Goal: Task Accomplishment & Management: Use online tool/utility

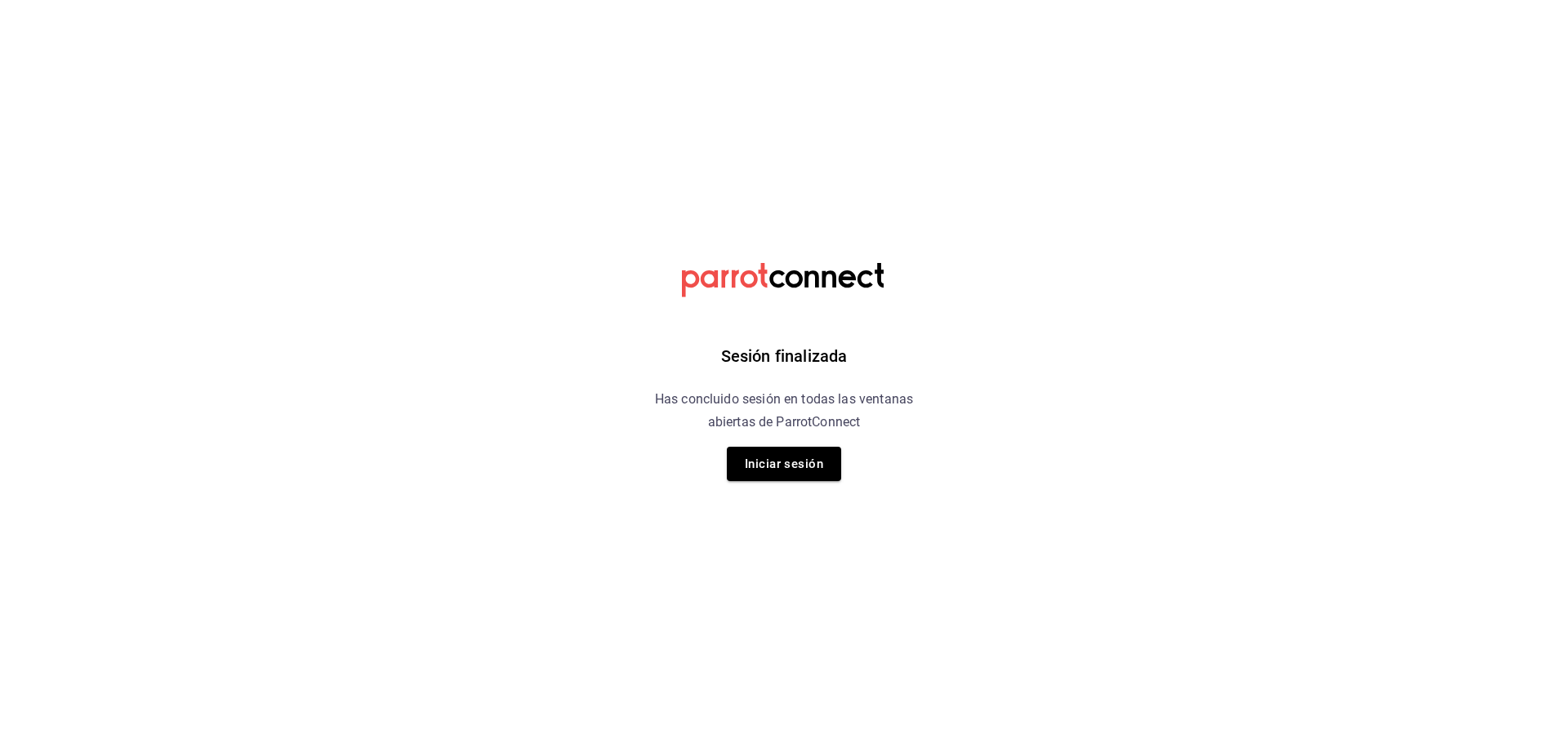
click at [762, 487] on div "Sesión finalizada Has concluido sesión en todas las ventanas abiertas de Parrot…" at bounding box center [784, 372] width 413 height 744
click at [771, 472] on button "Iniciar sesión" at bounding box center [784, 464] width 114 height 34
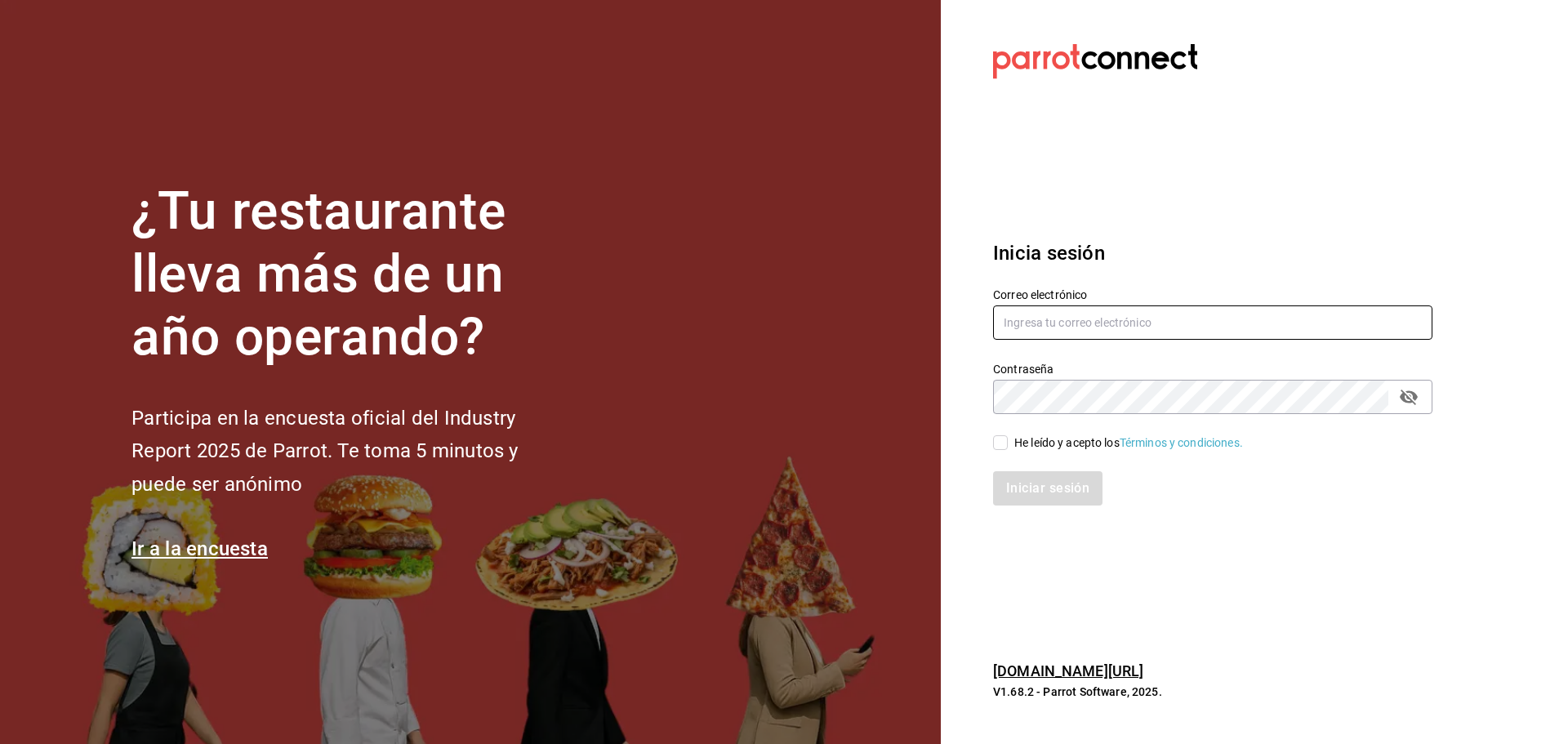
click at [1042, 330] on input "text" at bounding box center [1212, 323] width 440 height 34
type input "[EMAIL_ADDRESS][DOMAIN_NAME]"
click at [1007, 447] on input "He leído y acepto los Términos y condiciones." at bounding box center [1000, 443] width 15 height 15
checkbox input "true"
click at [1027, 485] on button "Iniciar sesión" at bounding box center [1048, 488] width 111 height 34
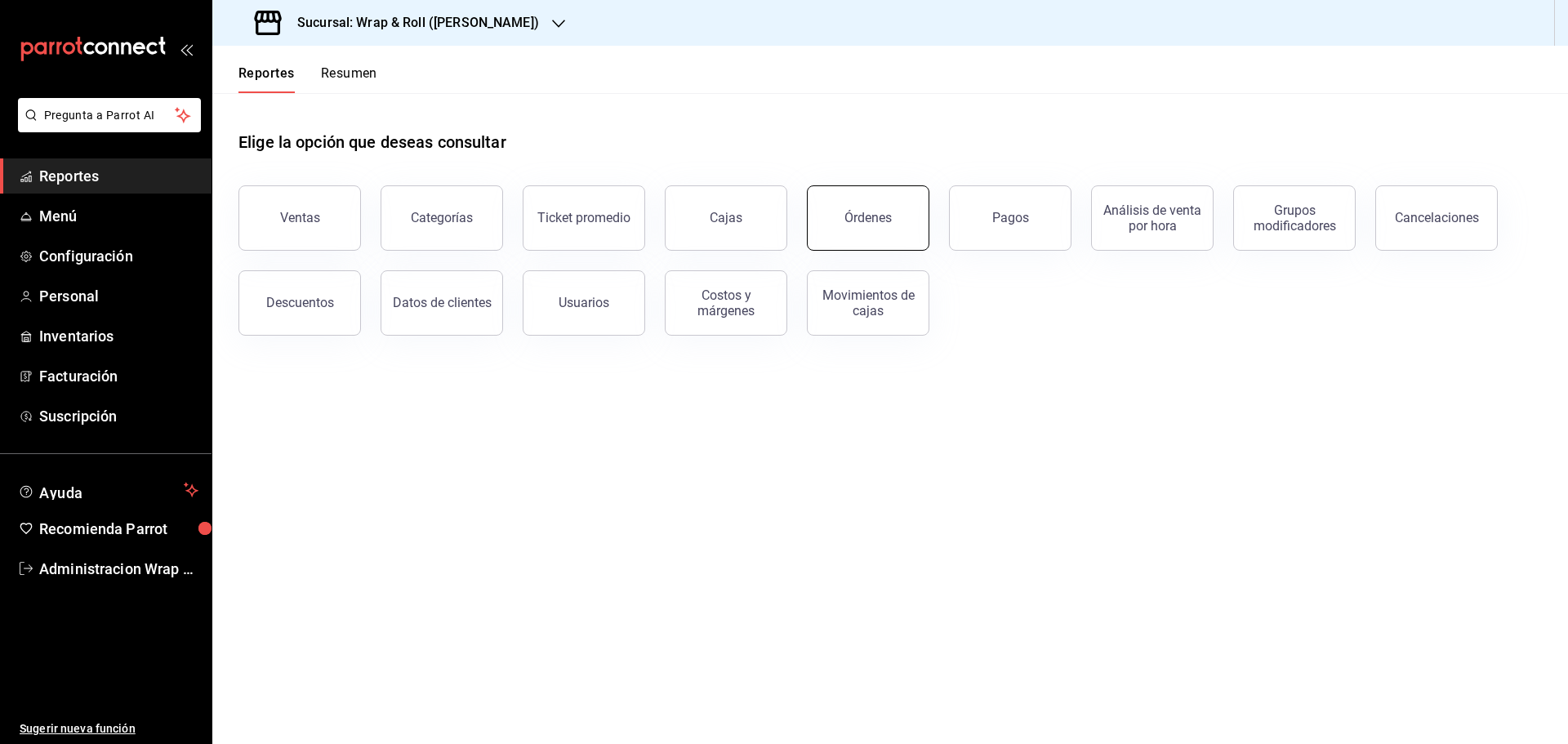
click at [875, 219] on div "Órdenes" at bounding box center [867, 218] width 47 height 16
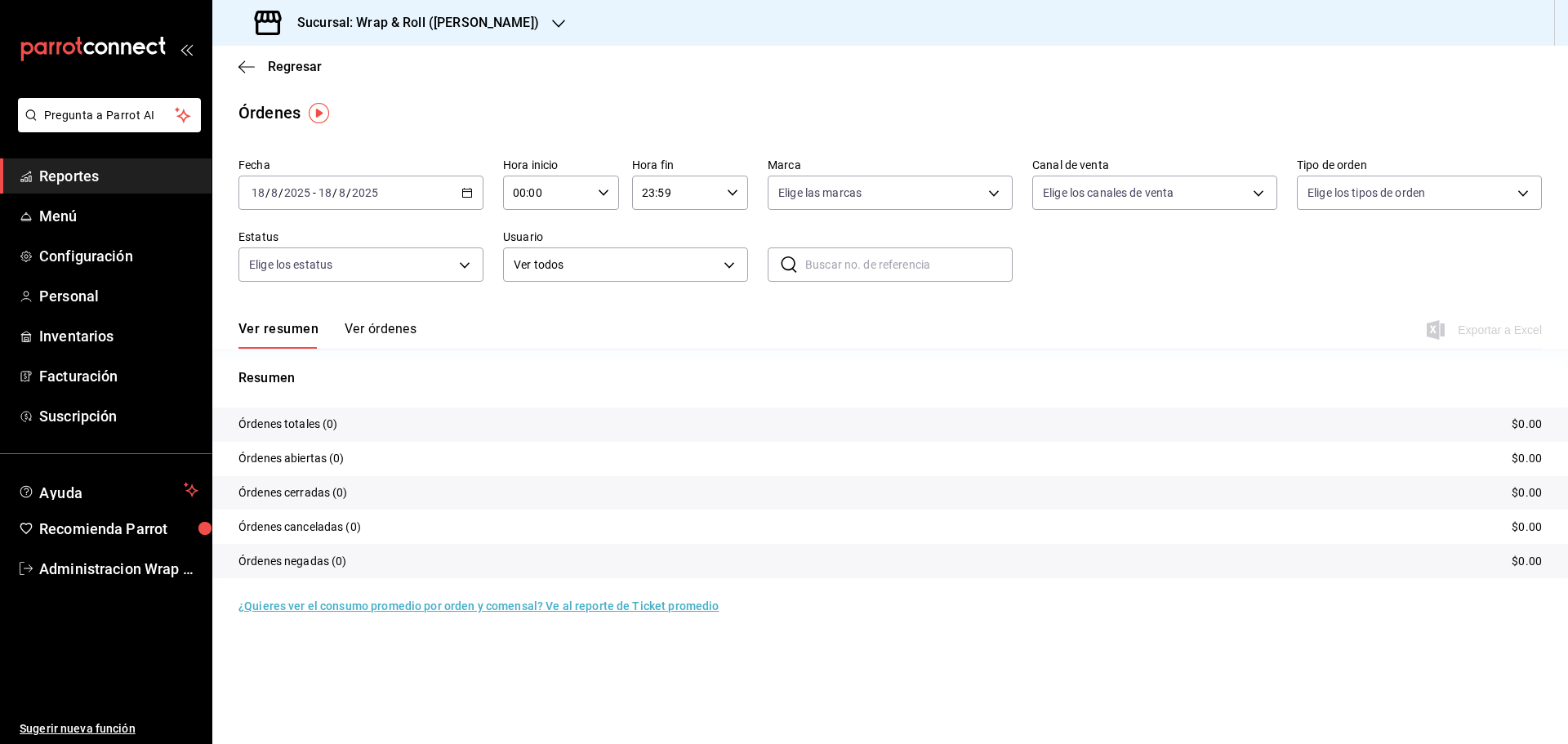
click at [552, 22] on icon "button" at bounding box center [559, 23] width 13 height 13
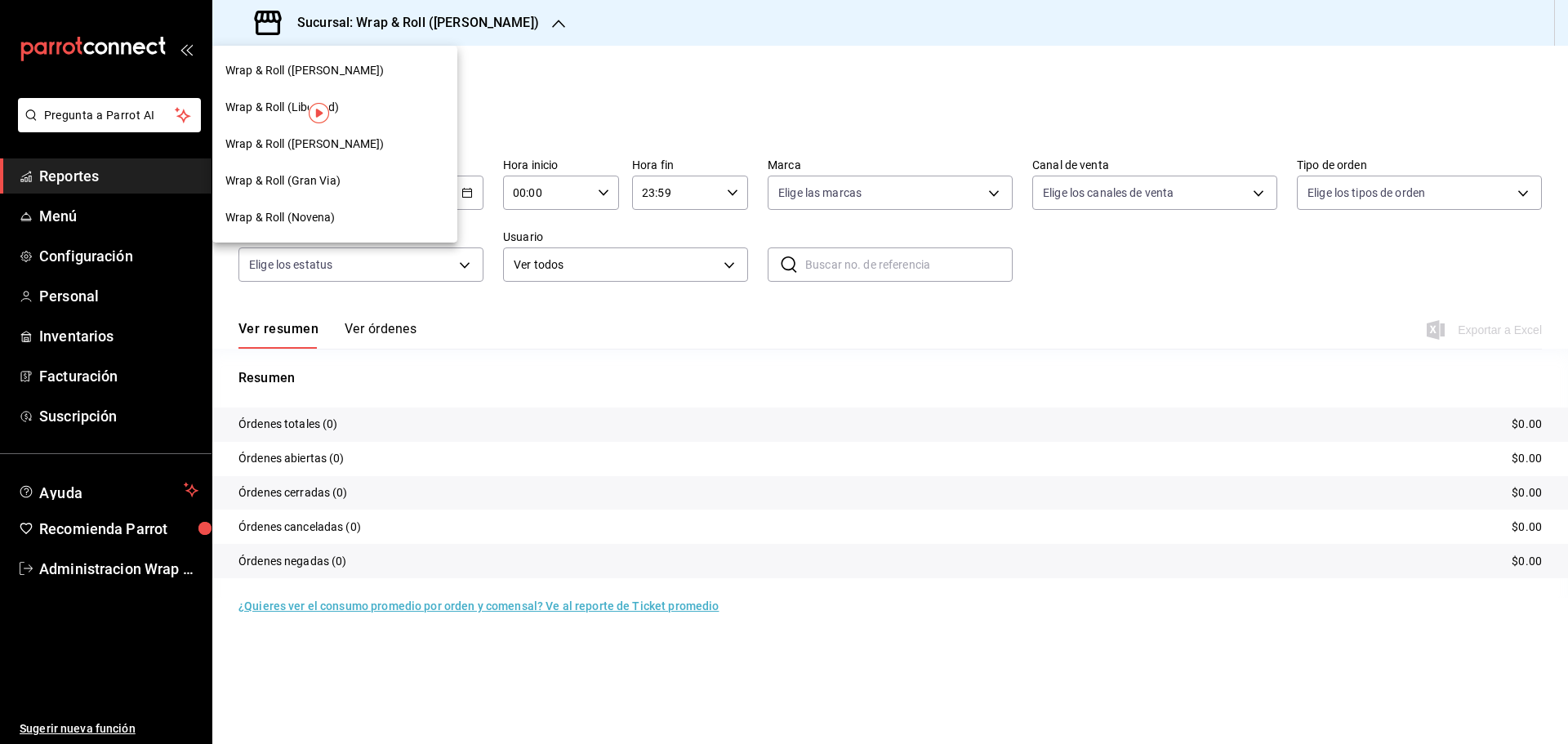
click at [325, 215] on span "Wrap & Roll (Novena)" at bounding box center [280, 218] width 111 height 17
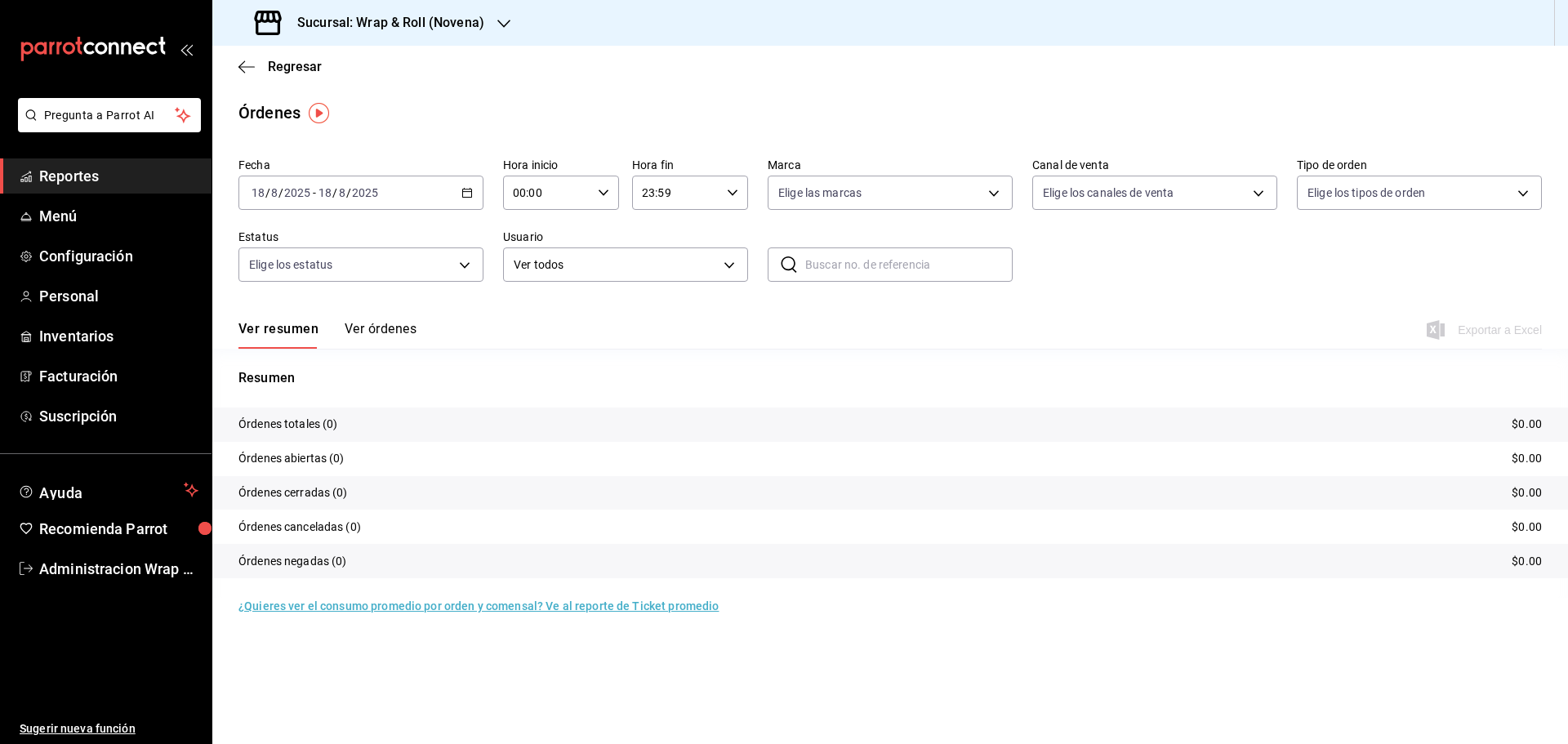
click at [469, 193] on icon "button" at bounding box center [467, 193] width 11 height 11
click at [315, 433] on span "Rango de fechas" at bounding box center [315, 426] width 126 height 17
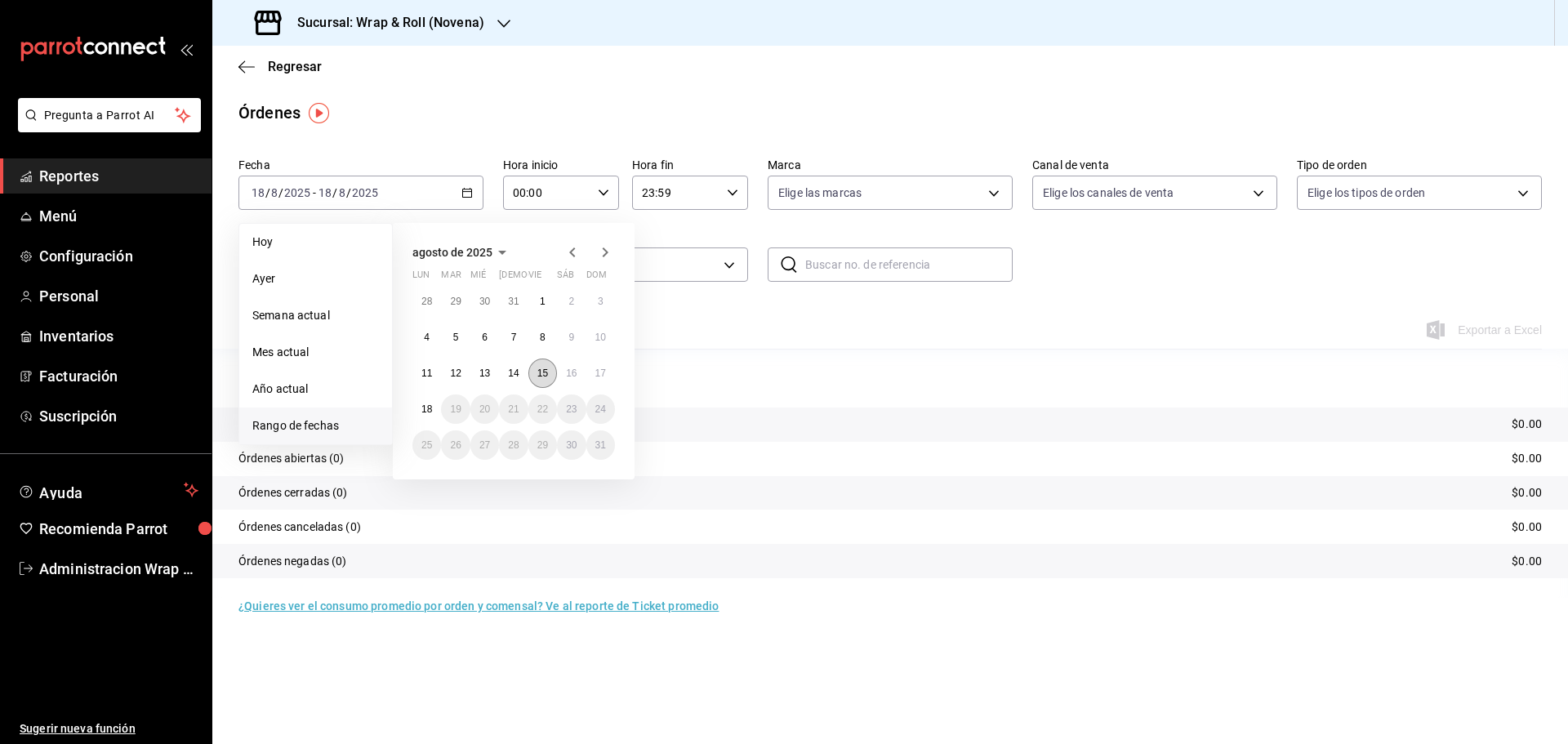
click at [535, 379] on button "15" at bounding box center [542, 374] width 29 height 30
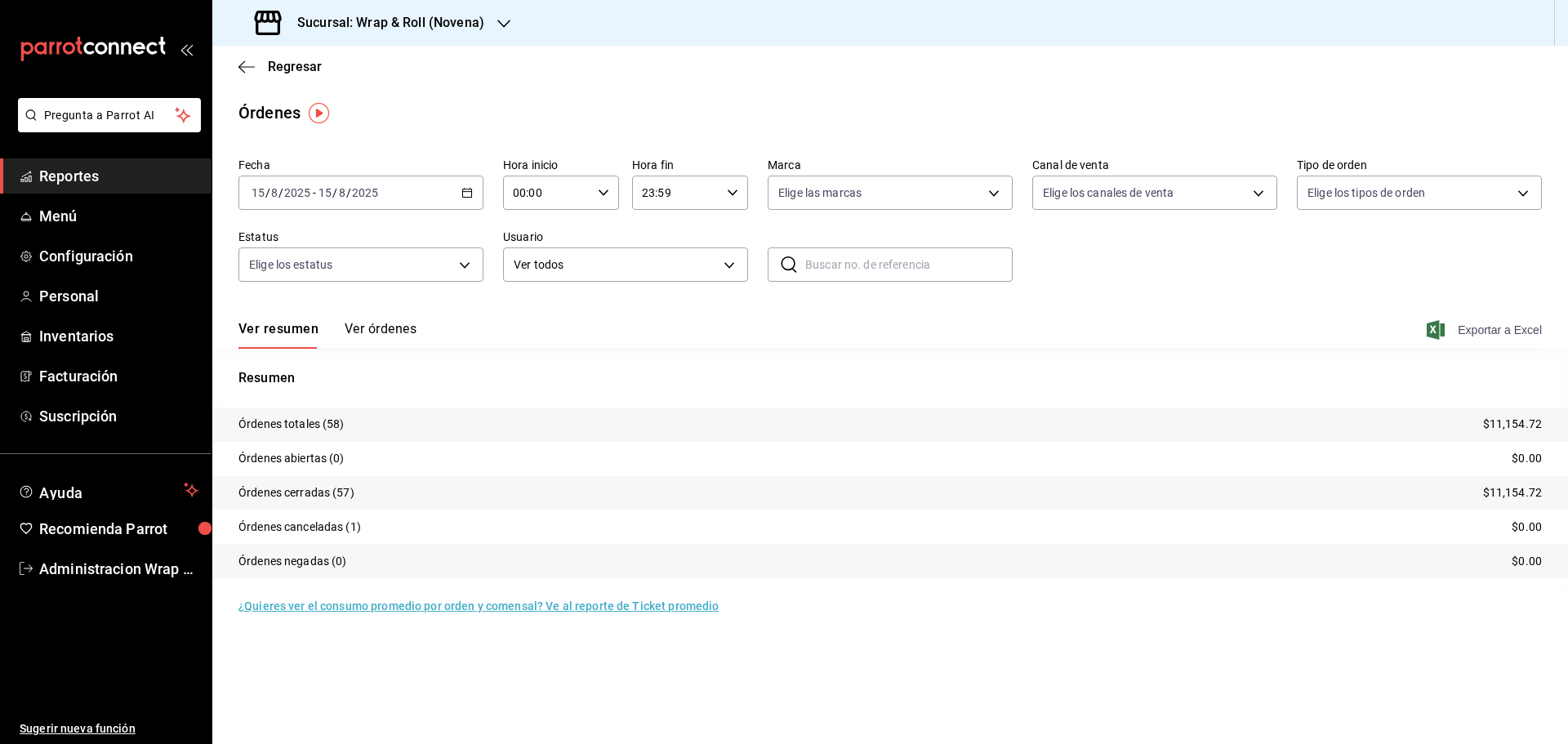
click at [1507, 336] on span "Exportar a Excel" at bounding box center [1485, 329] width 112 height 20
click at [502, 17] on icon "button" at bounding box center [504, 23] width 13 height 13
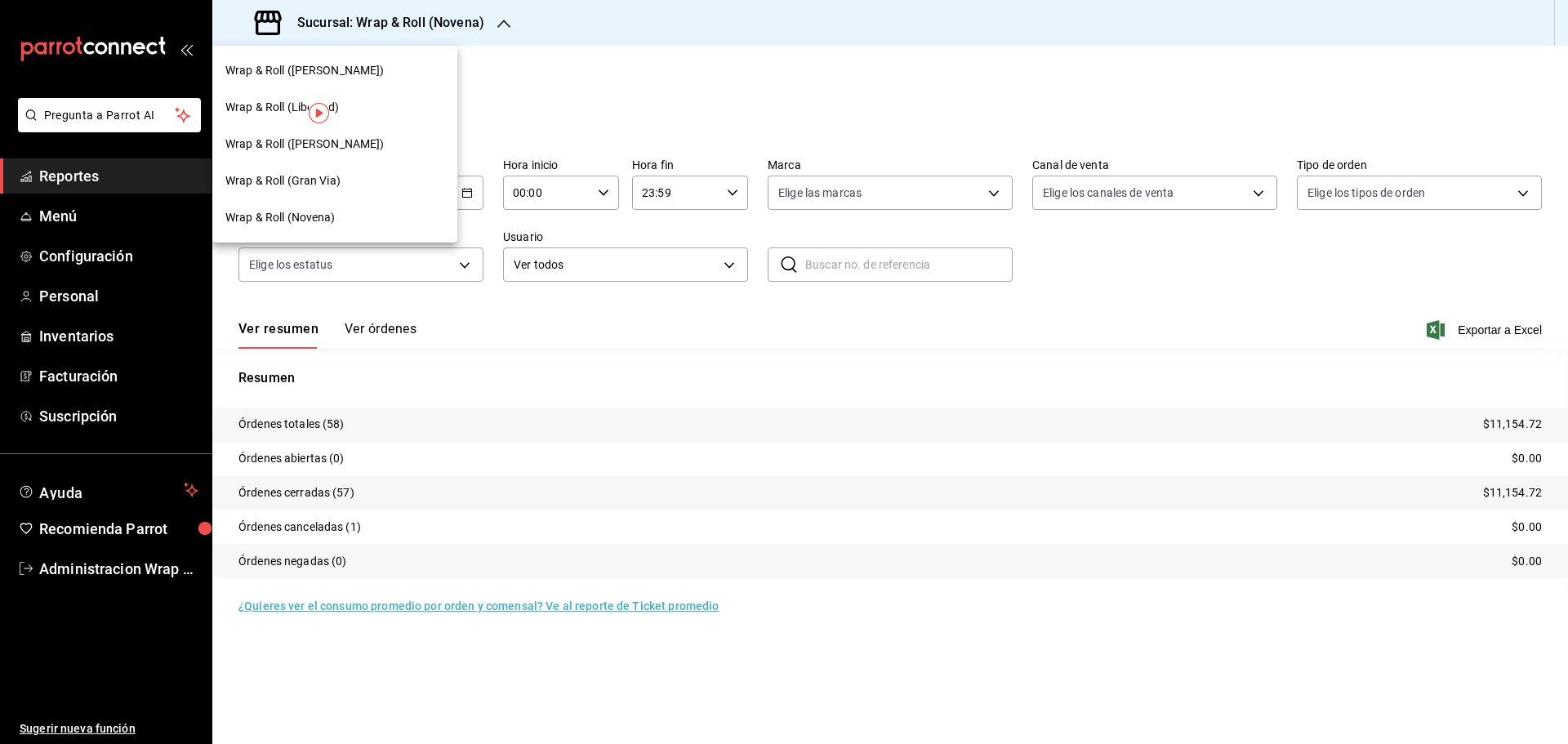
click at [339, 147] on span "Wrap & Roll (Benito Juarez)" at bounding box center [304, 144] width 159 height 17
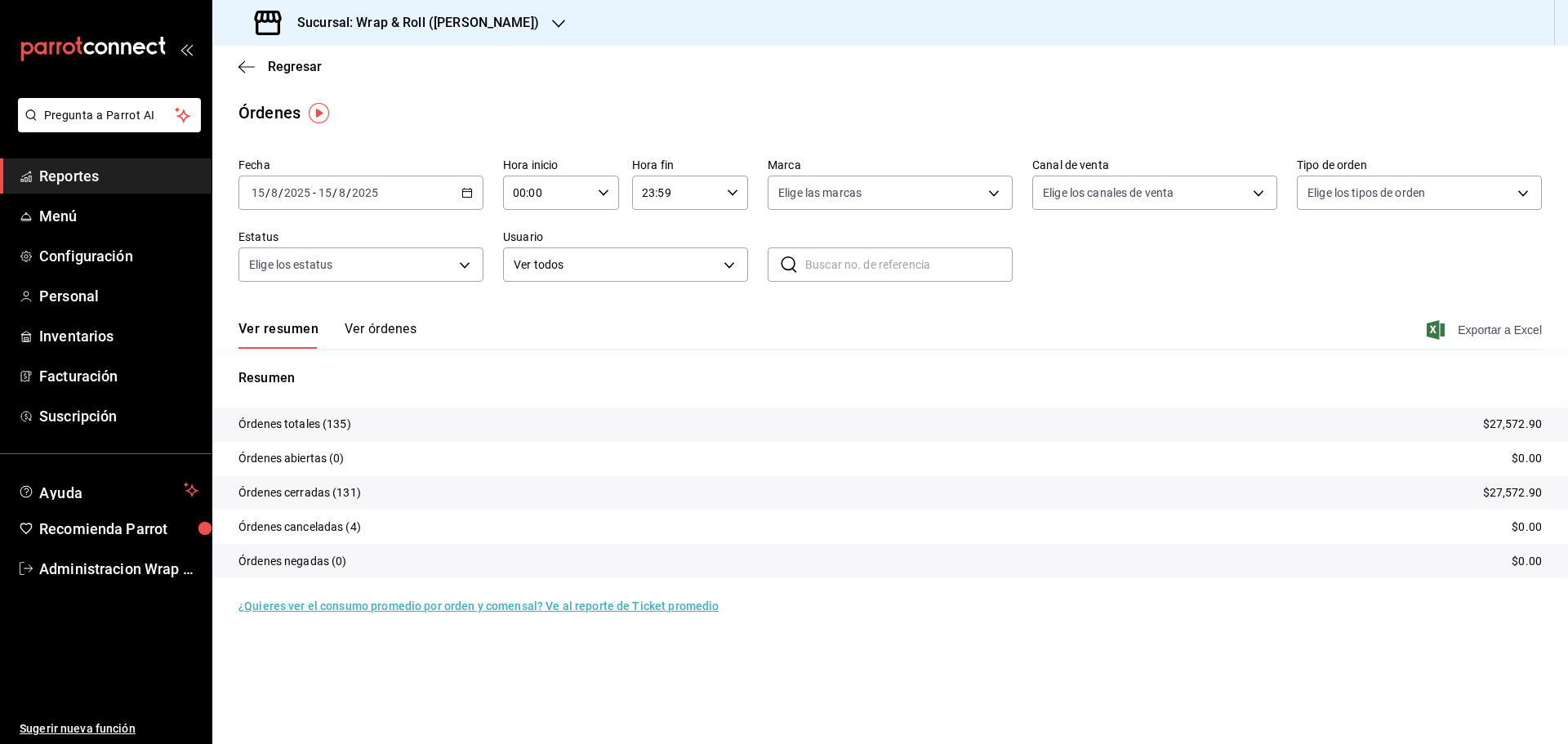
click at [1522, 332] on span "Exportar a Excel" at bounding box center [1485, 329] width 112 height 20
click at [552, 20] on icon "button" at bounding box center [559, 23] width 13 height 13
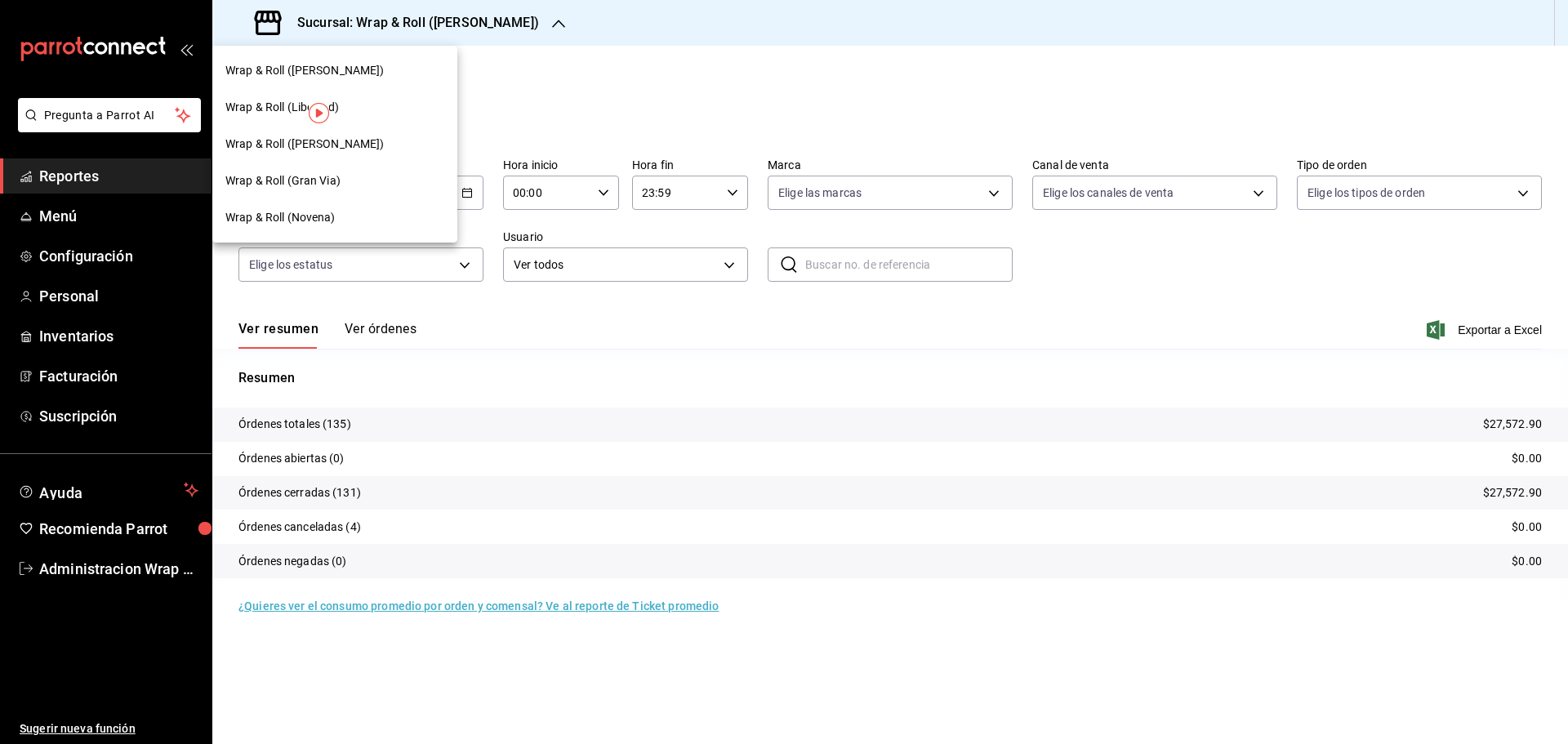
click at [333, 190] on div "Wrap & Roll (Gran Via)" at bounding box center [335, 181] width 245 height 37
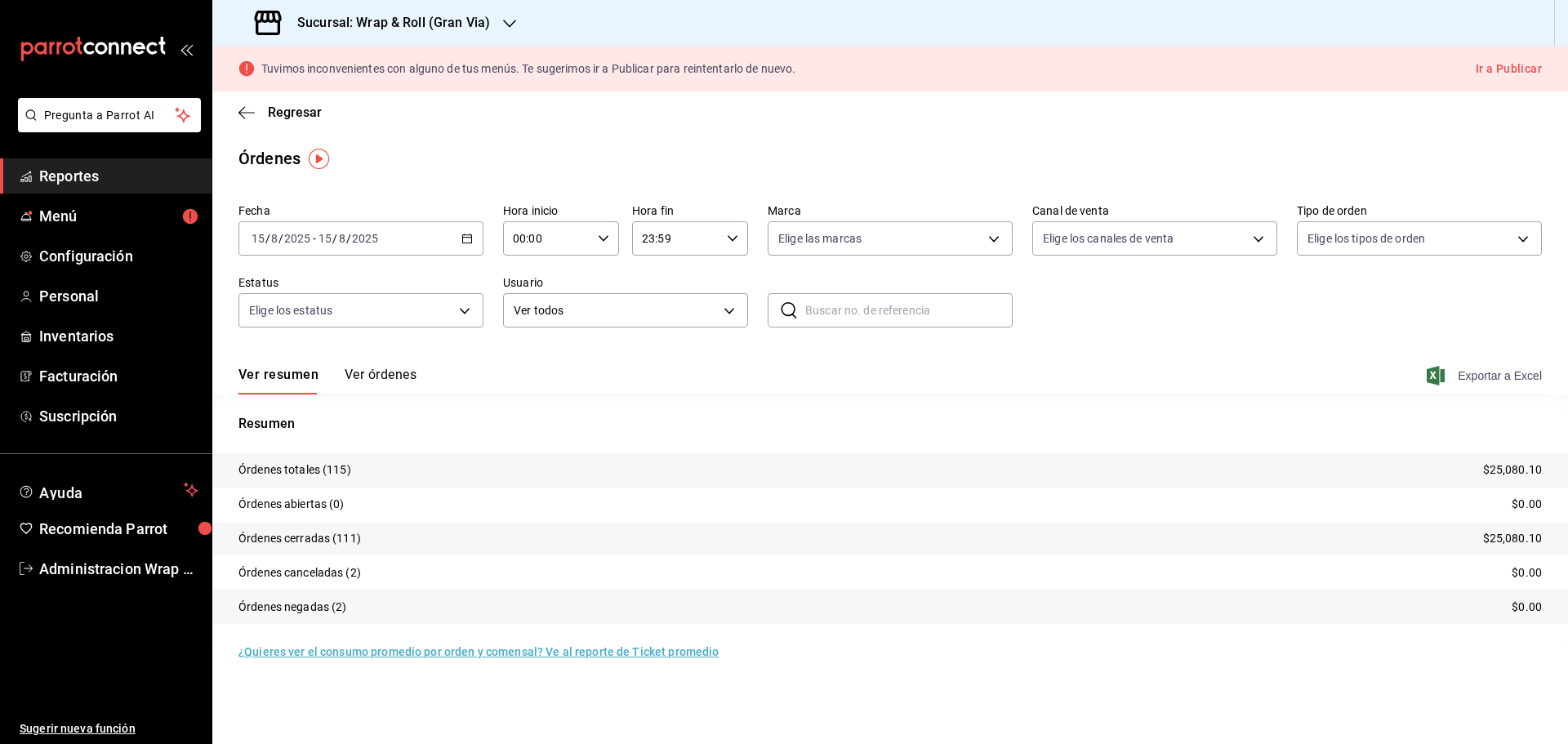
click at [1522, 377] on span "Exportar a Excel" at bounding box center [1485, 376] width 112 height 20
click at [507, 18] on icon "button" at bounding box center [509, 23] width 13 height 13
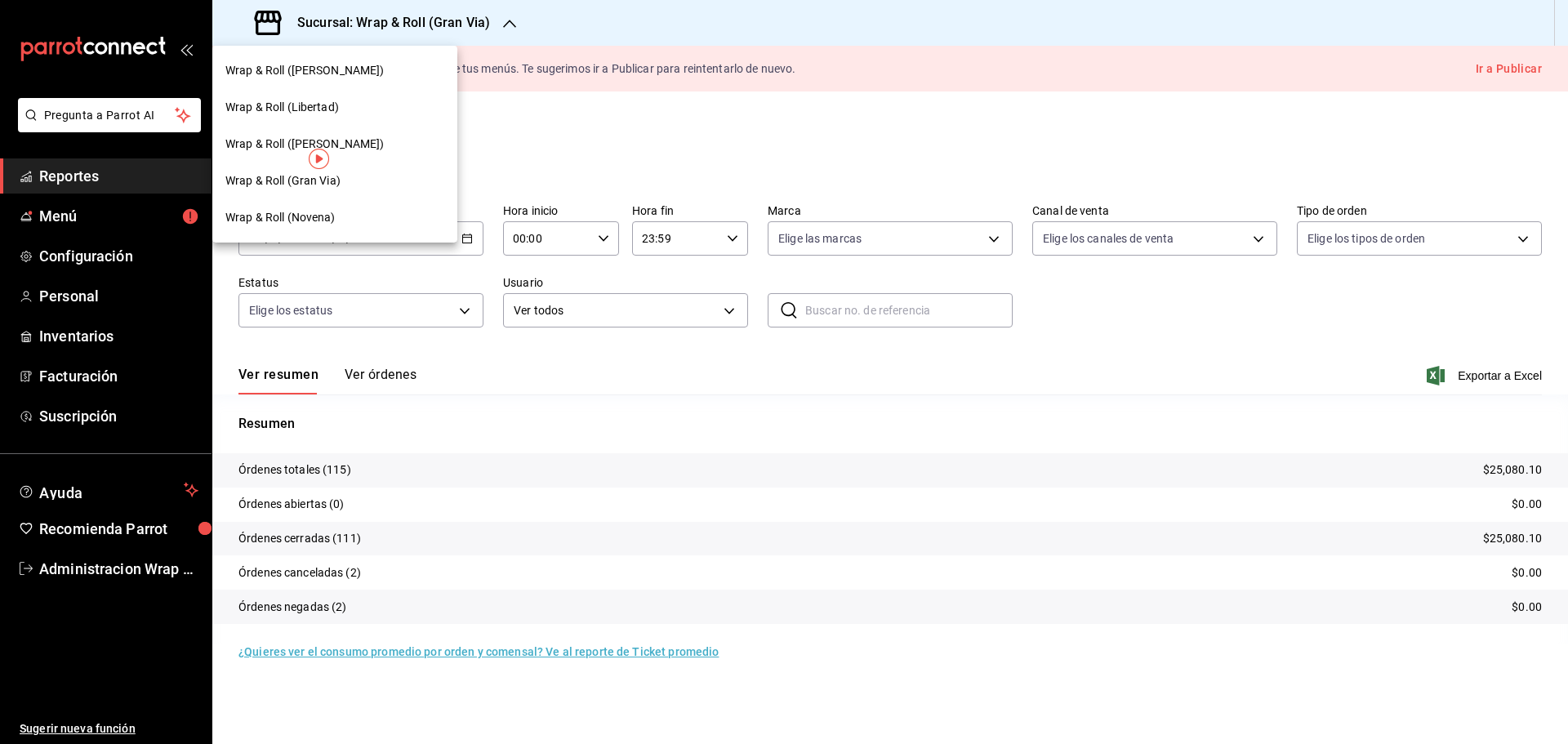
click at [318, 78] on span "Wrap & Roll (Justo Sierra)" at bounding box center [304, 71] width 159 height 17
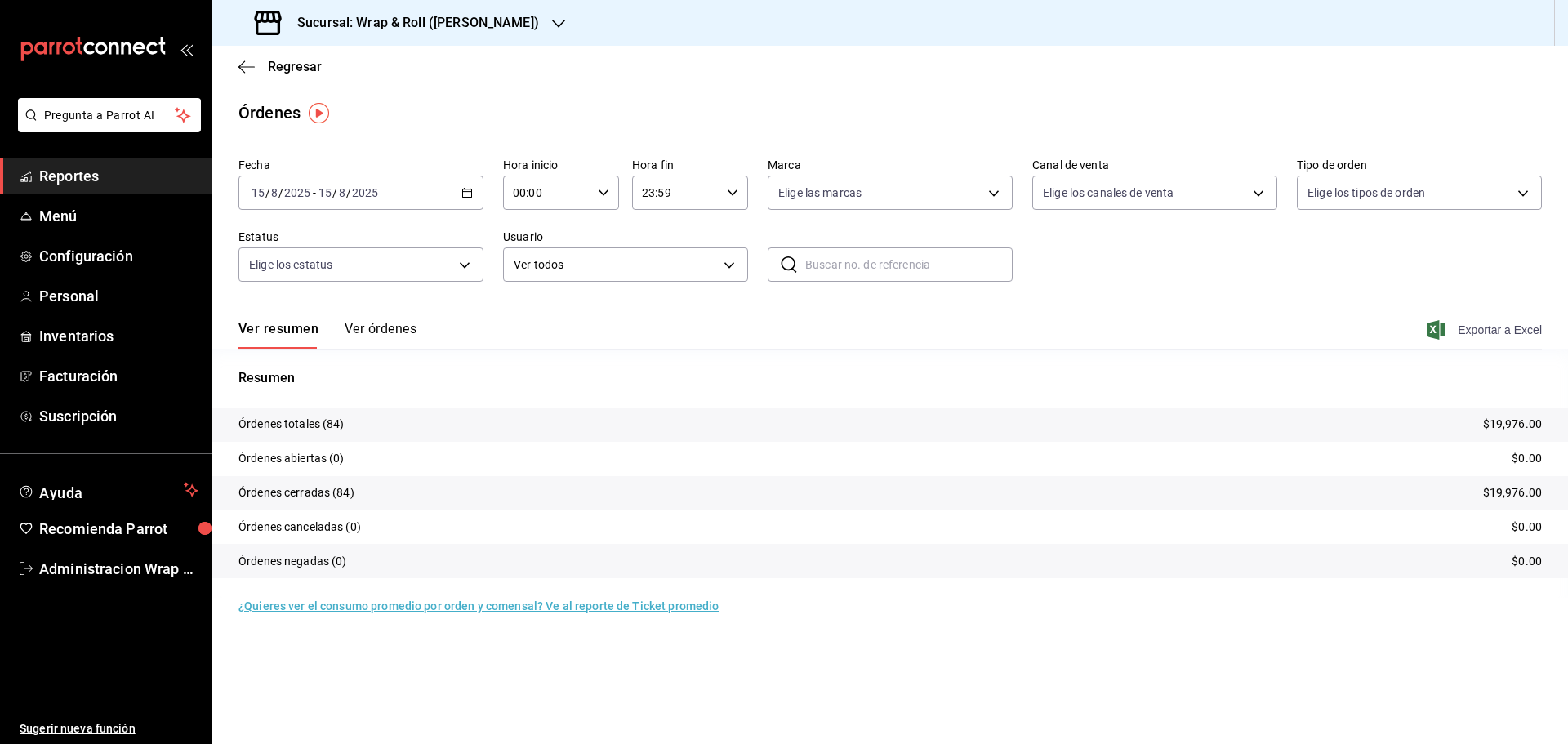
click at [1520, 328] on span "Exportar a Excel" at bounding box center [1485, 329] width 112 height 20
click at [469, 184] on div "2025-08-15 15 / 8 / 2025 - 2025-08-15 15 / 8 / 2025" at bounding box center [362, 193] width 245 height 34
click at [281, 430] on span "Rango de fechas" at bounding box center [315, 426] width 126 height 17
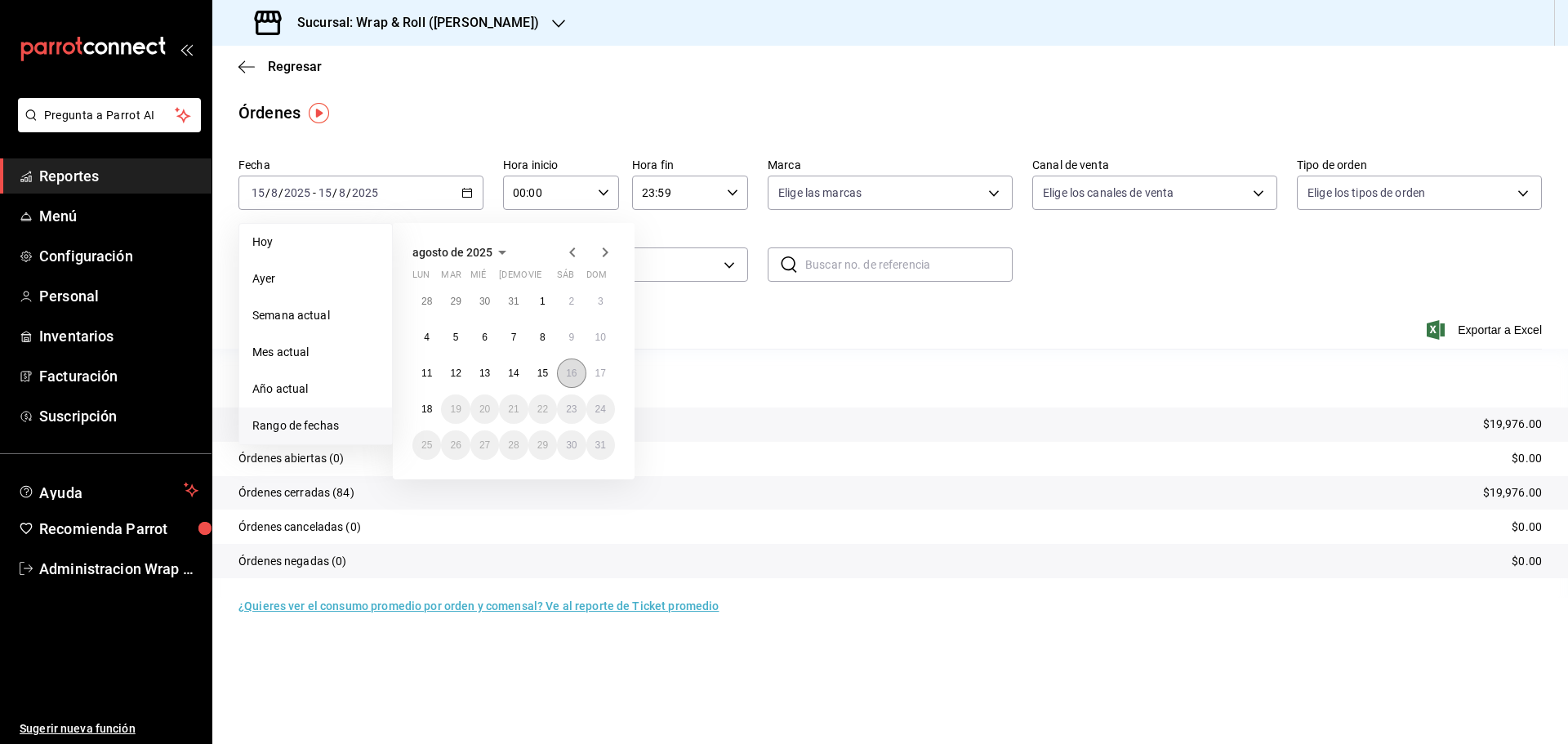
click at [580, 373] on button "16" at bounding box center [571, 374] width 29 height 30
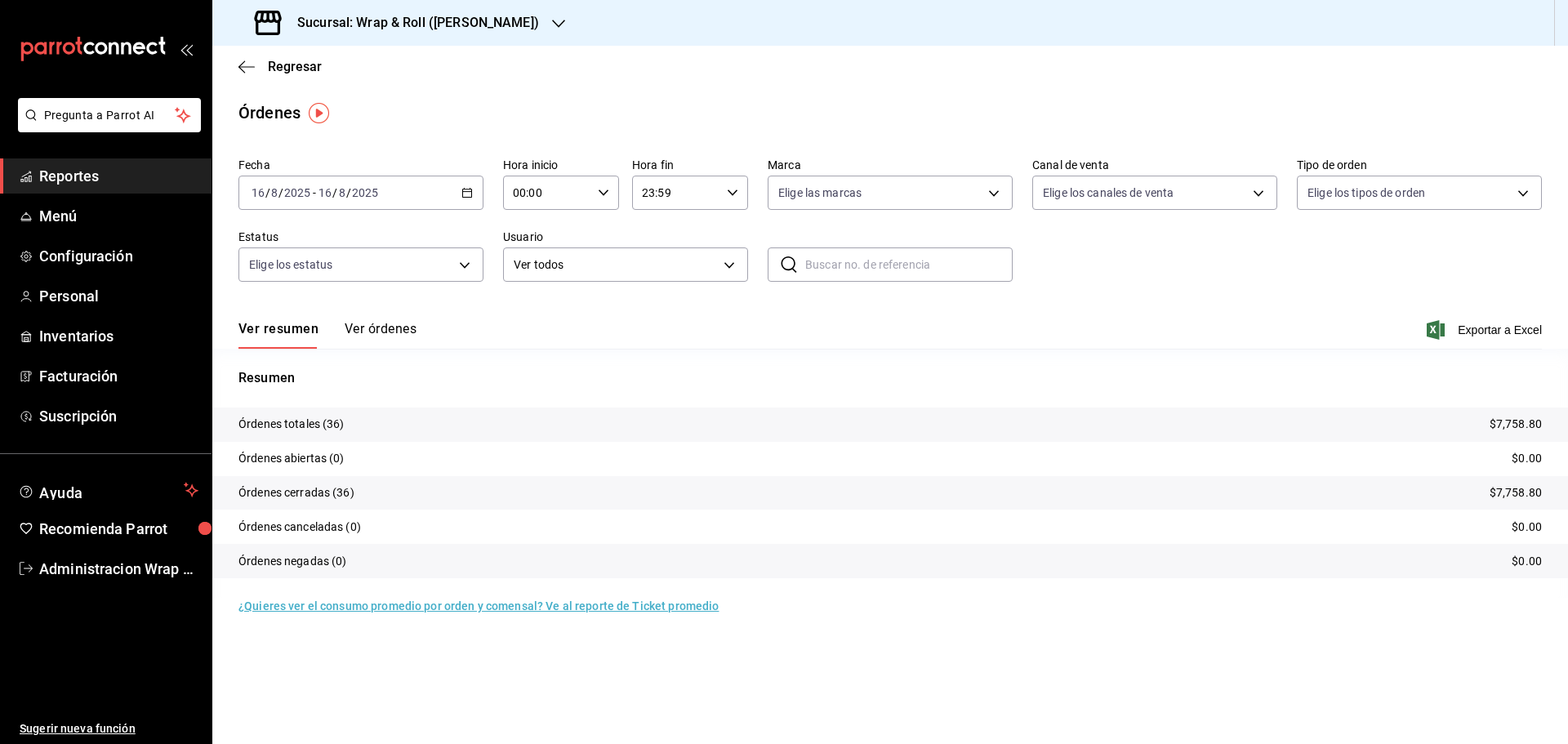
click at [552, 19] on icon "button" at bounding box center [559, 23] width 13 height 13
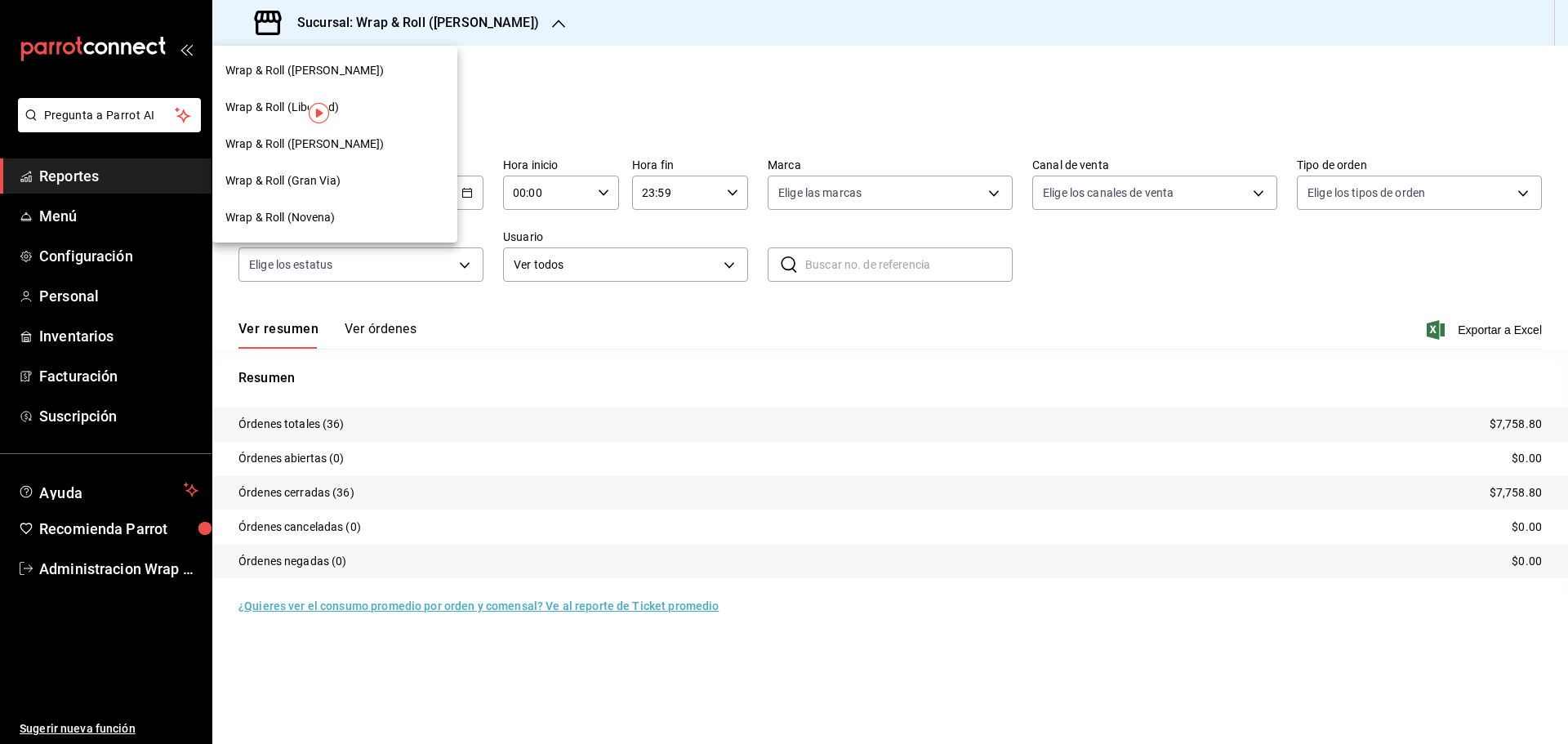
click at [317, 219] on span "Wrap & Roll (Novena)" at bounding box center [280, 218] width 111 height 17
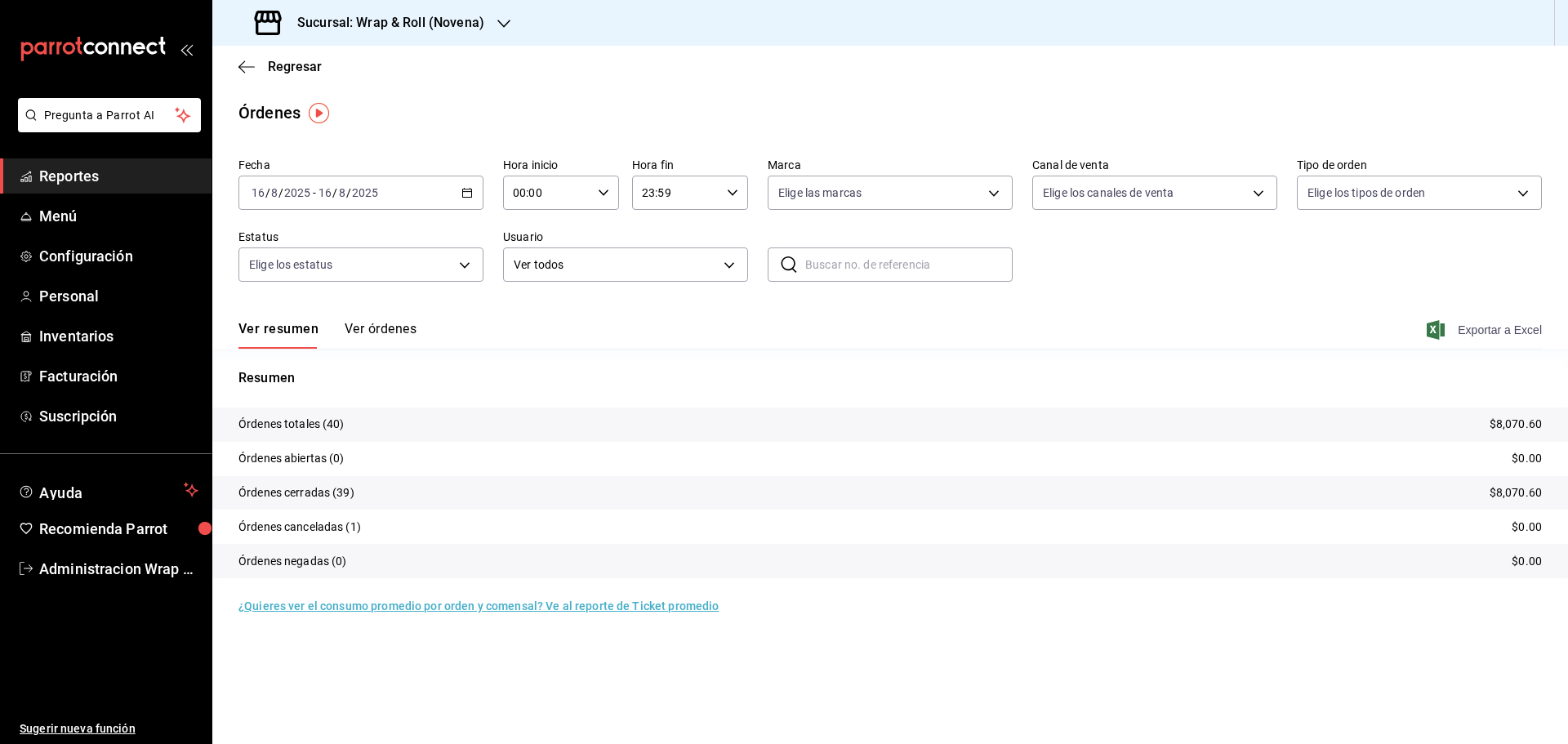
click at [1522, 333] on span "Exportar a Excel" at bounding box center [1485, 329] width 112 height 20
click at [497, 20] on icon "button" at bounding box center [504, 23] width 13 height 13
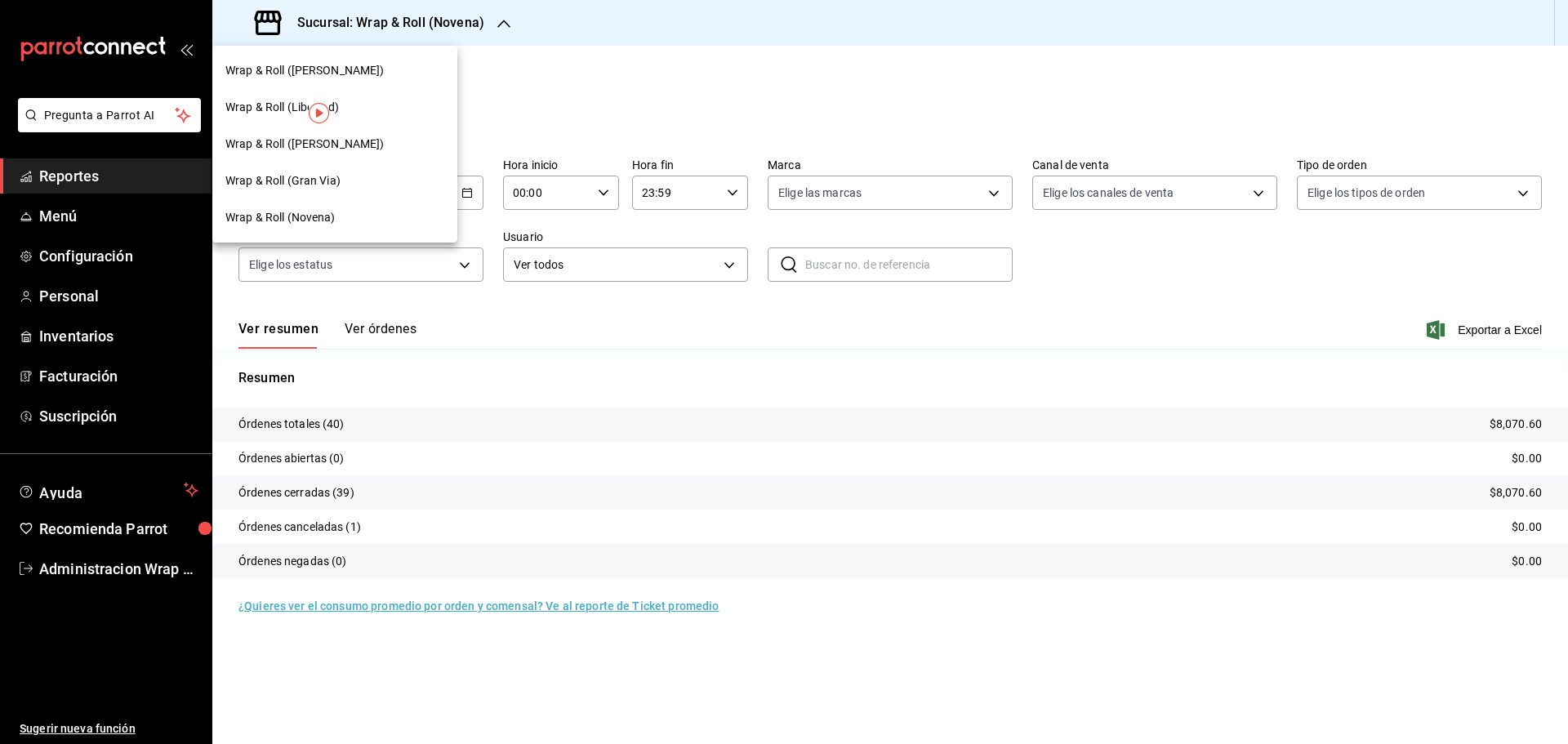
click at [329, 159] on div "Wrap & Roll (Benito Juarez)" at bounding box center [335, 144] width 245 height 37
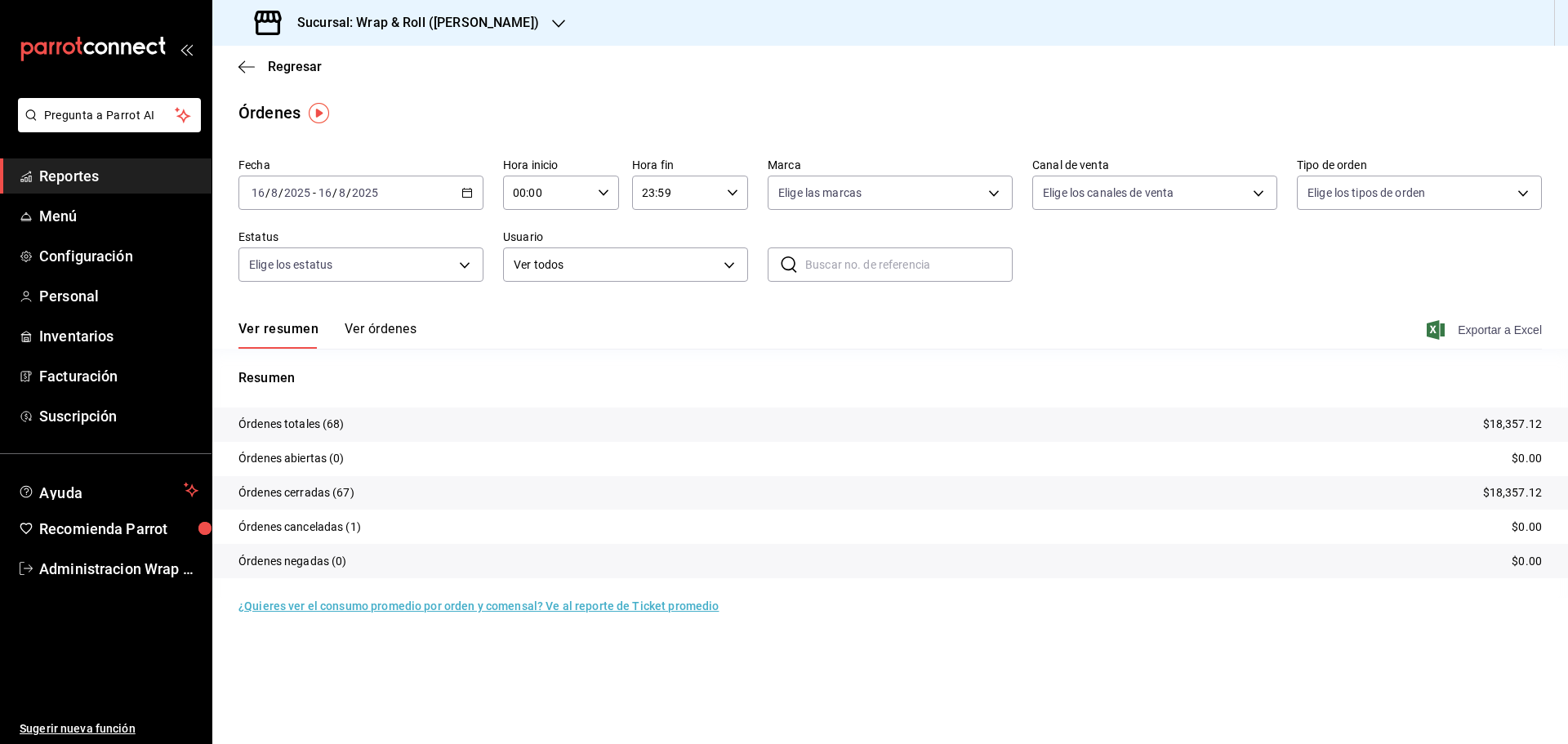
click at [1505, 329] on span "Exportar a Excel" at bounding box center [1485, 329] width 112 height 20
click at [552, 23] on icon "button" at bounding box center [559, 23] width 13 height 13
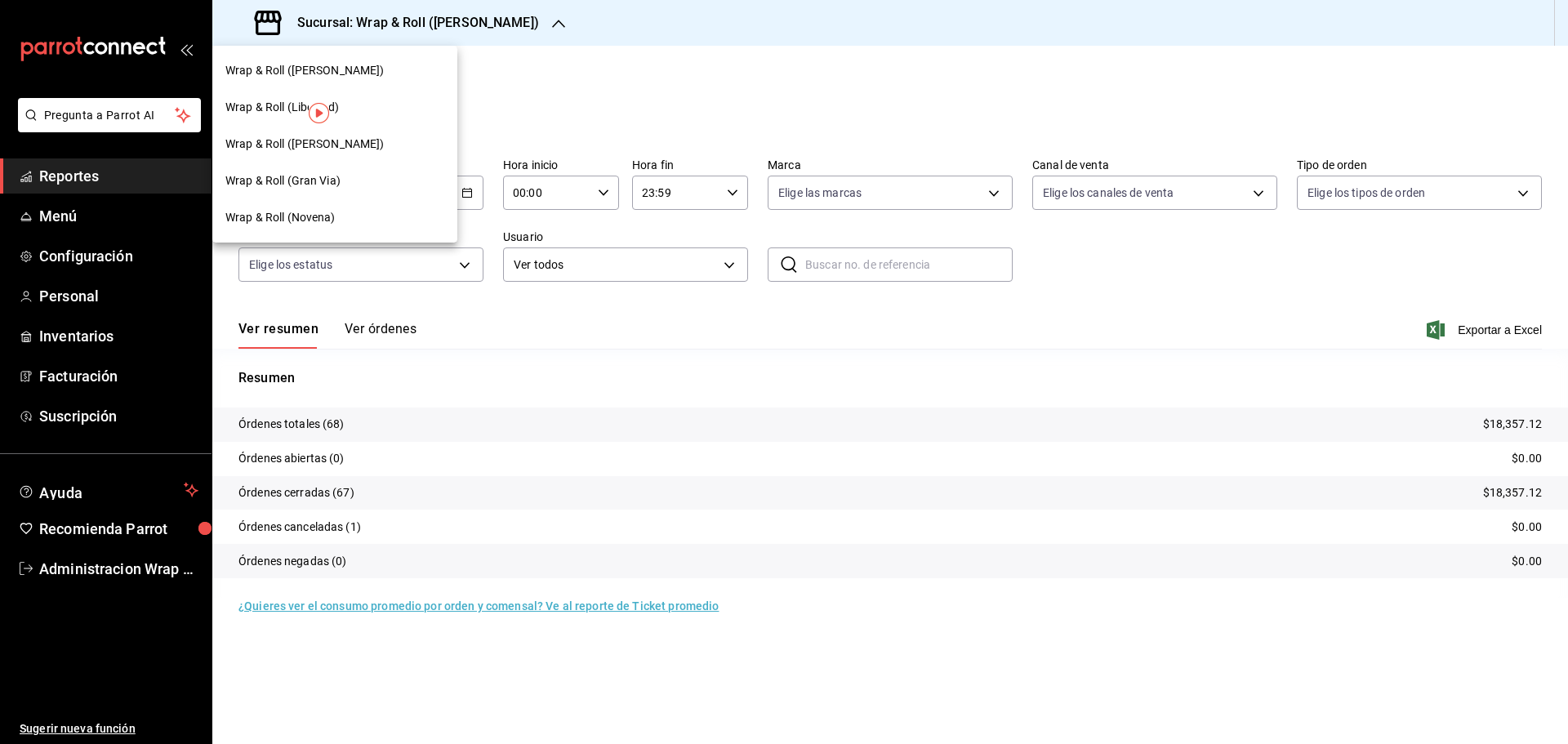
click at [309, 172] on span "Wrap & Roll (Gran Via)" at bounding box center [283, 180] width 115 height 17
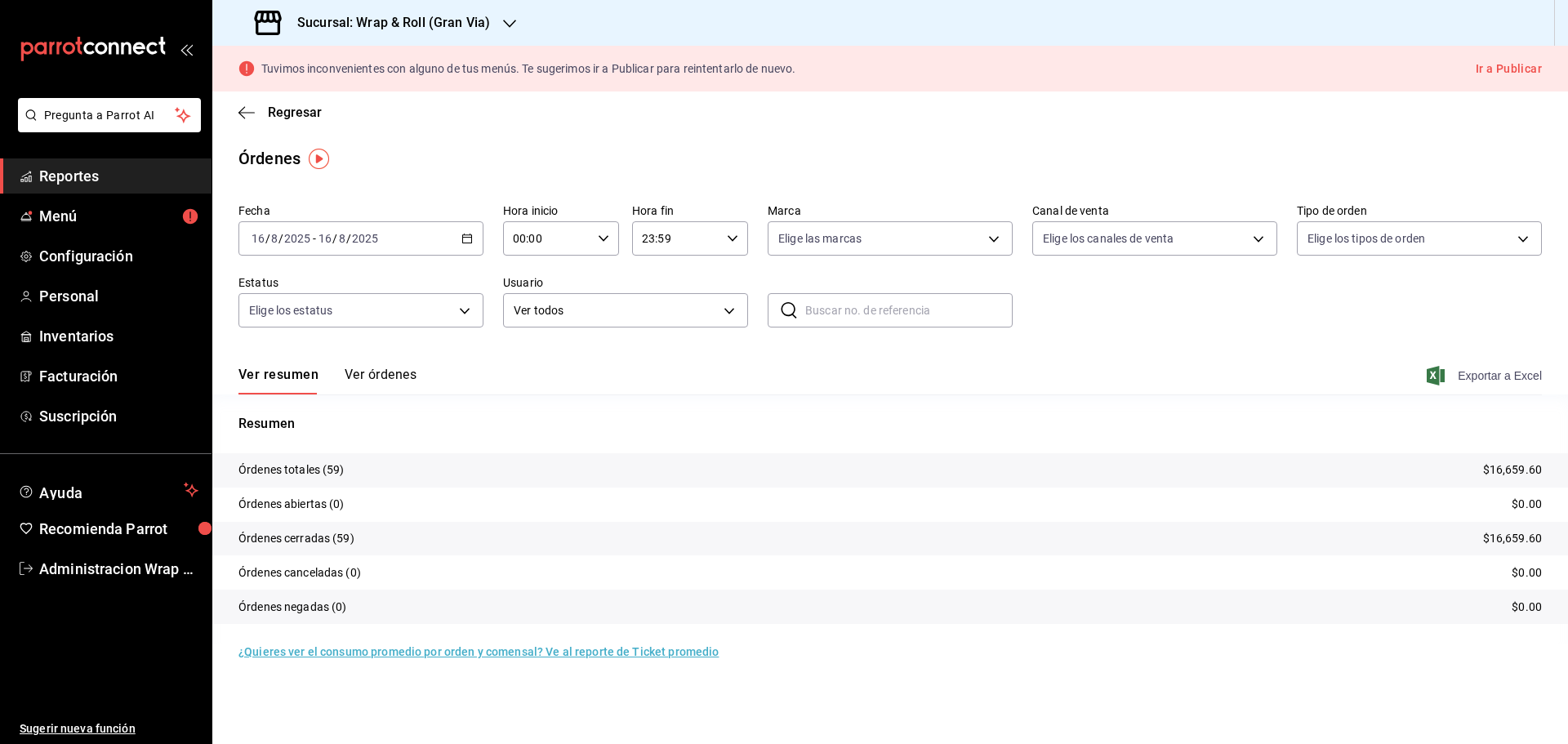
click at [1474, 373] on span "Exportar a Excel" at bounding box center [1485, 376] width 112 height 20
click at [487, 20] on h3 "Sucursal: Wrap & Roll (Gran Via)" at bounding box center [387, 22] width 205 height 20
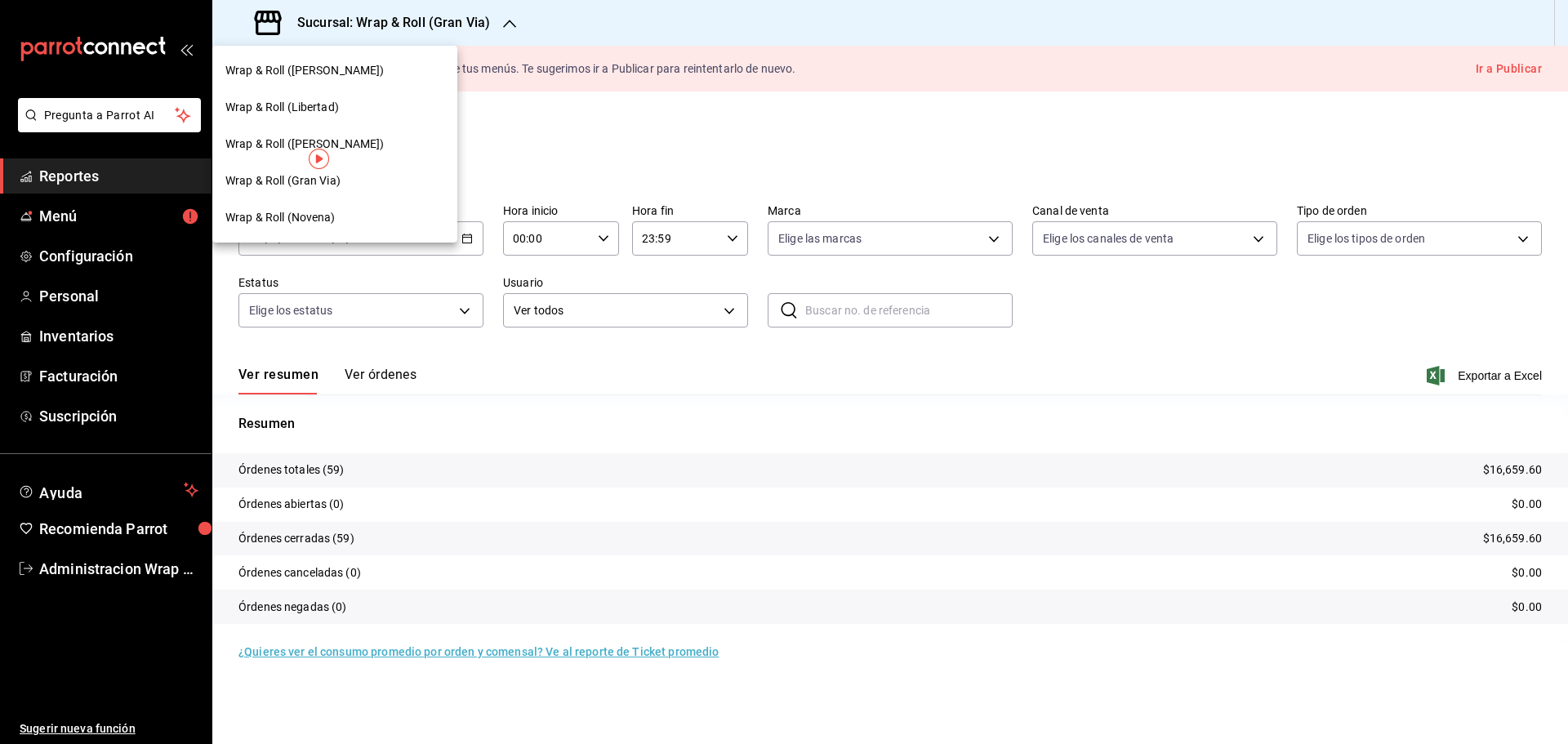
click at [341, 77] on span "Wrap & Roll (Justo Sierra)" at bounding box center [304, 71] width 159 height 17
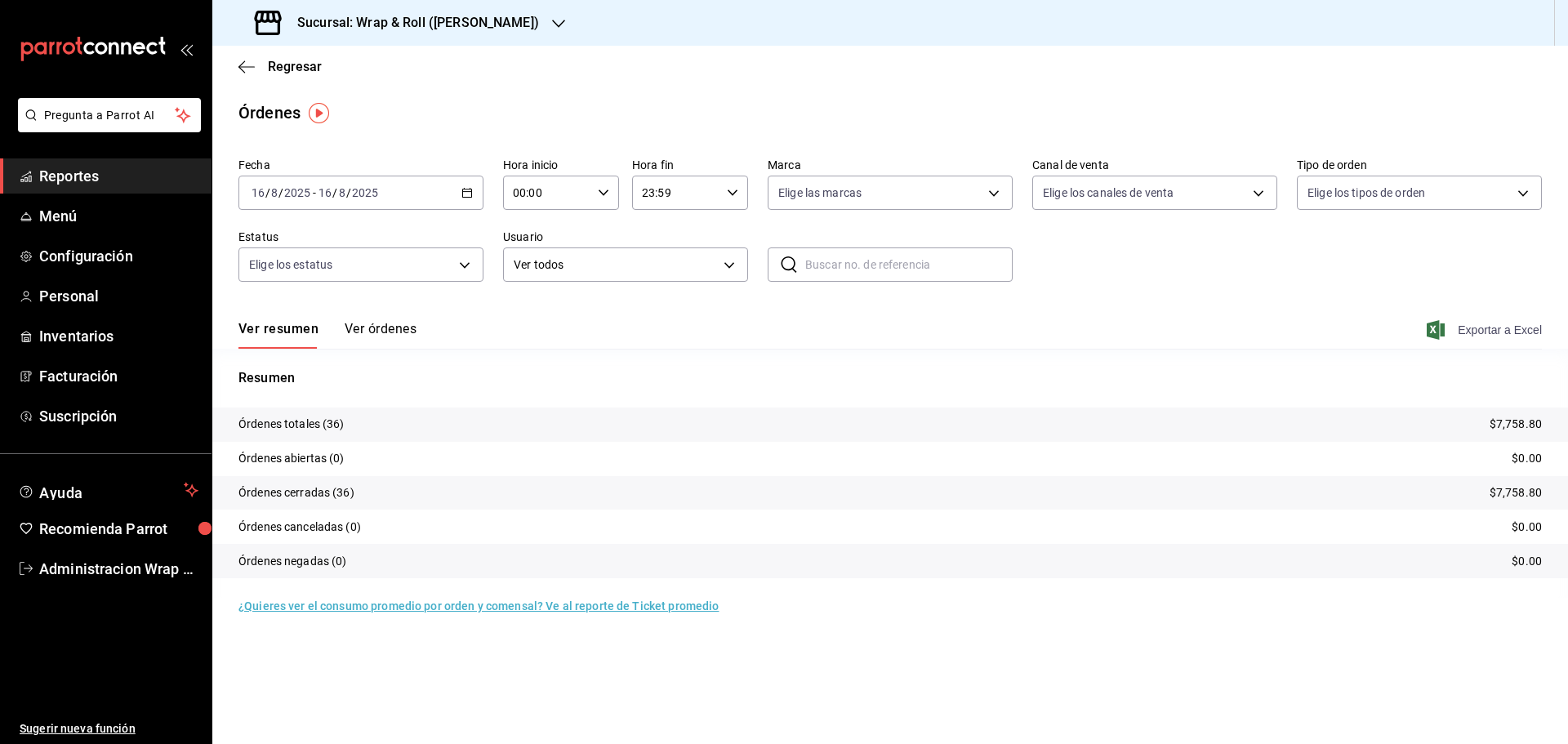
click at [1507, 326] on span "Exportar a Excel" at bounding box center [1485, 329] width 112 height 20
click at [468, 190] on \(Stroke\) "button" at bounding box center [467, 193] width 10 height 9
click at [322, 431] on span "Rango de fechas" at bounding box center [315, 426] width 126 height 17
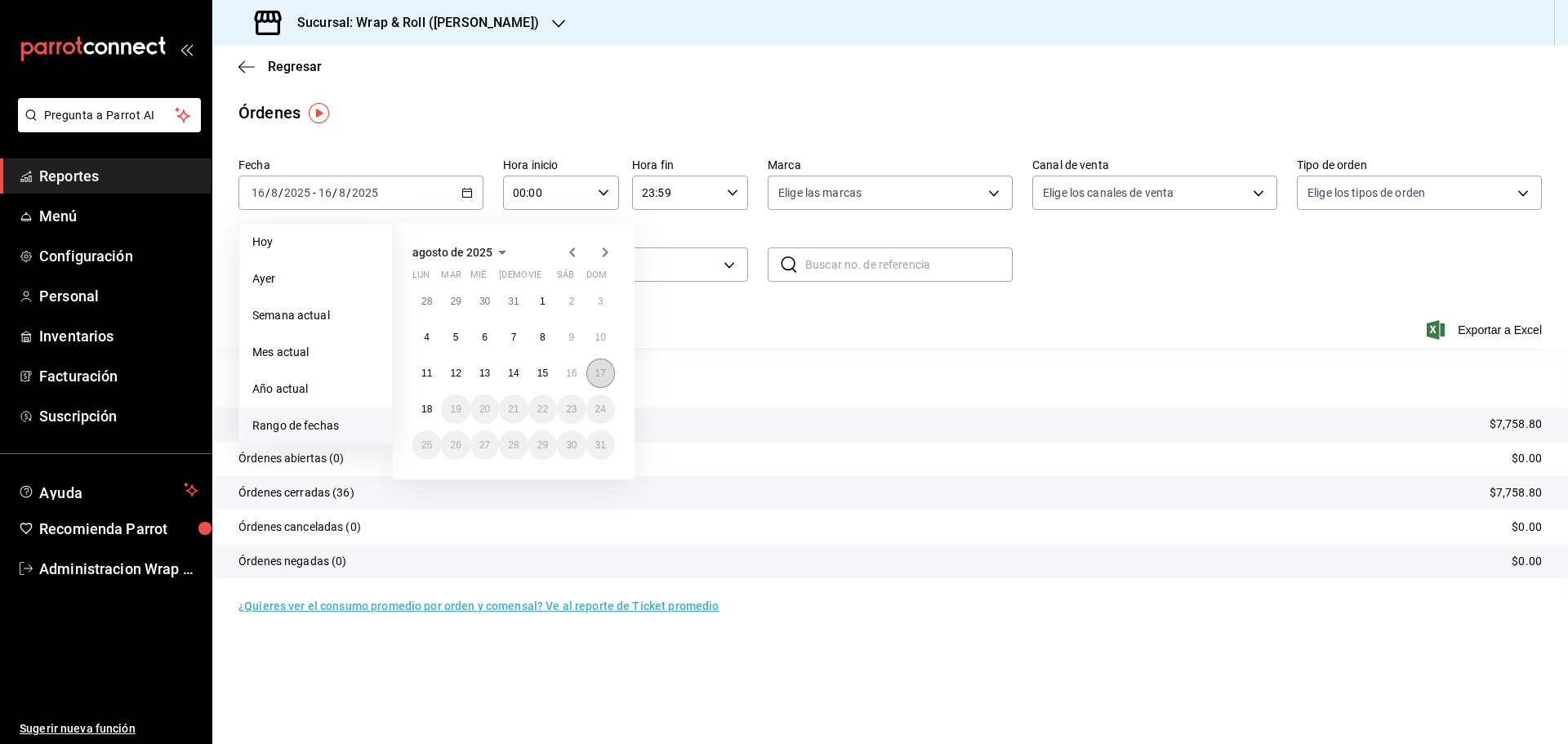
click at [606, 374] on button "17" at bounding box center [600, 374] width 29 height 30
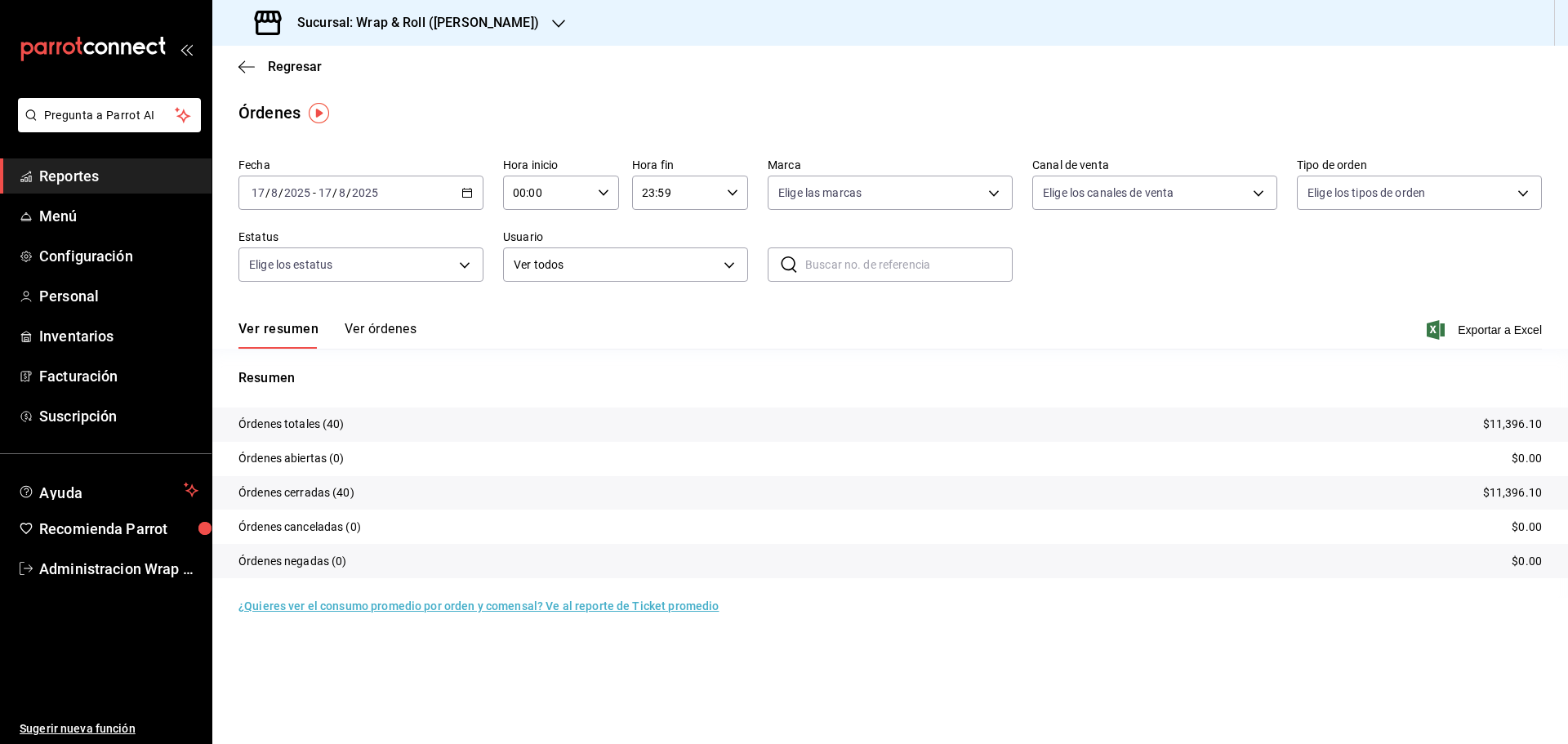
click at [535, 23] on div "Sucursal: Wrap & Roll (Justo Sierra)" at bounding box center [398, 22] width 346 height 46
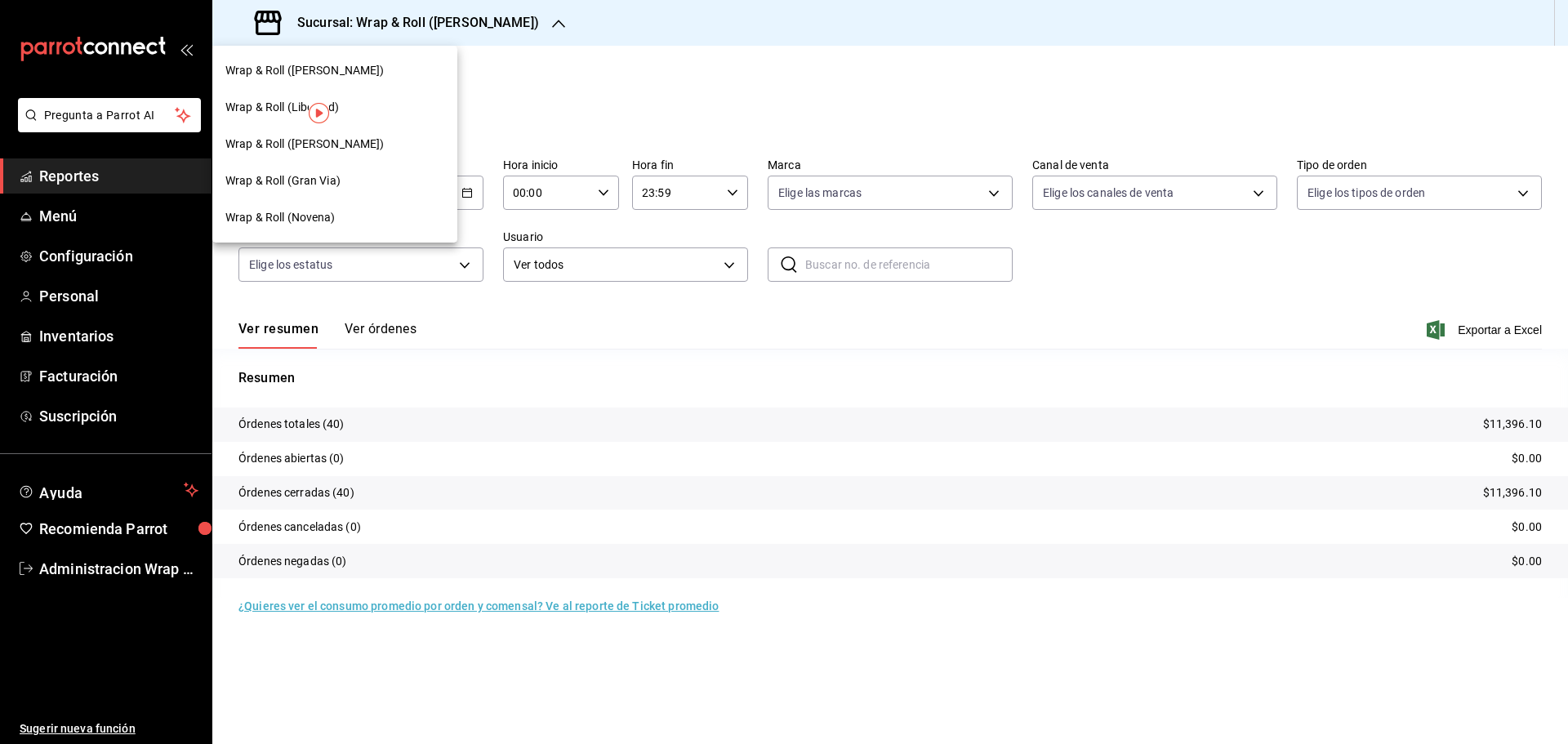
click at [352, 220] on div "Wrap & Roll (Novena)" at bounding box center [334, 218] width 218 height 17
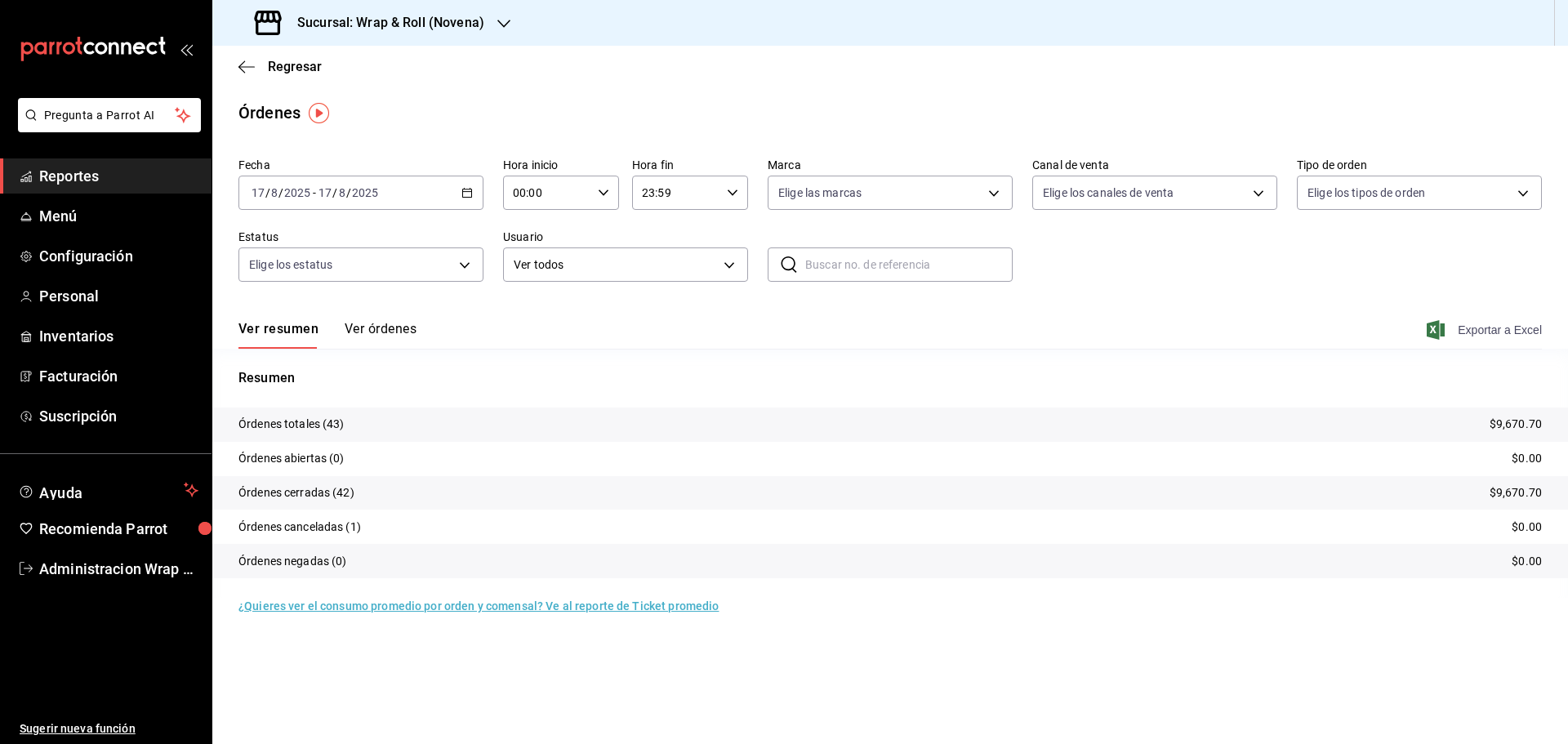
click at [1529, 327] on span "Exportar a Excel" at bounding box center [1485, 329] width 112 height 20
click at [494, 23] on div "Sucursal: Wrap & Roll (Novena)" at bounding box center [371, 22] width 292 height 46
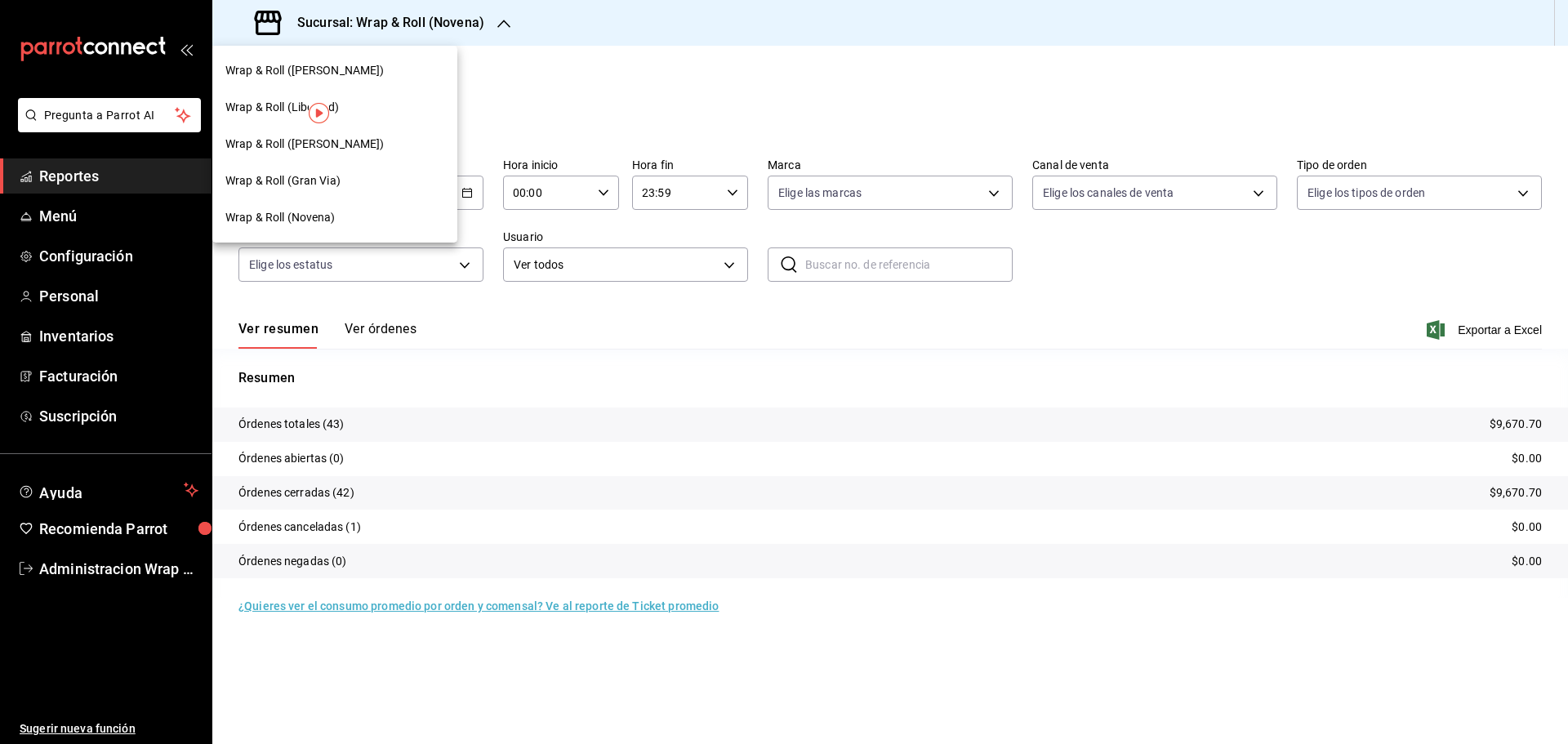
click at [331, 151] on span "Wrap & Roll (Benito Juarez)" at bounding box center [304, 144] width 159 height 17
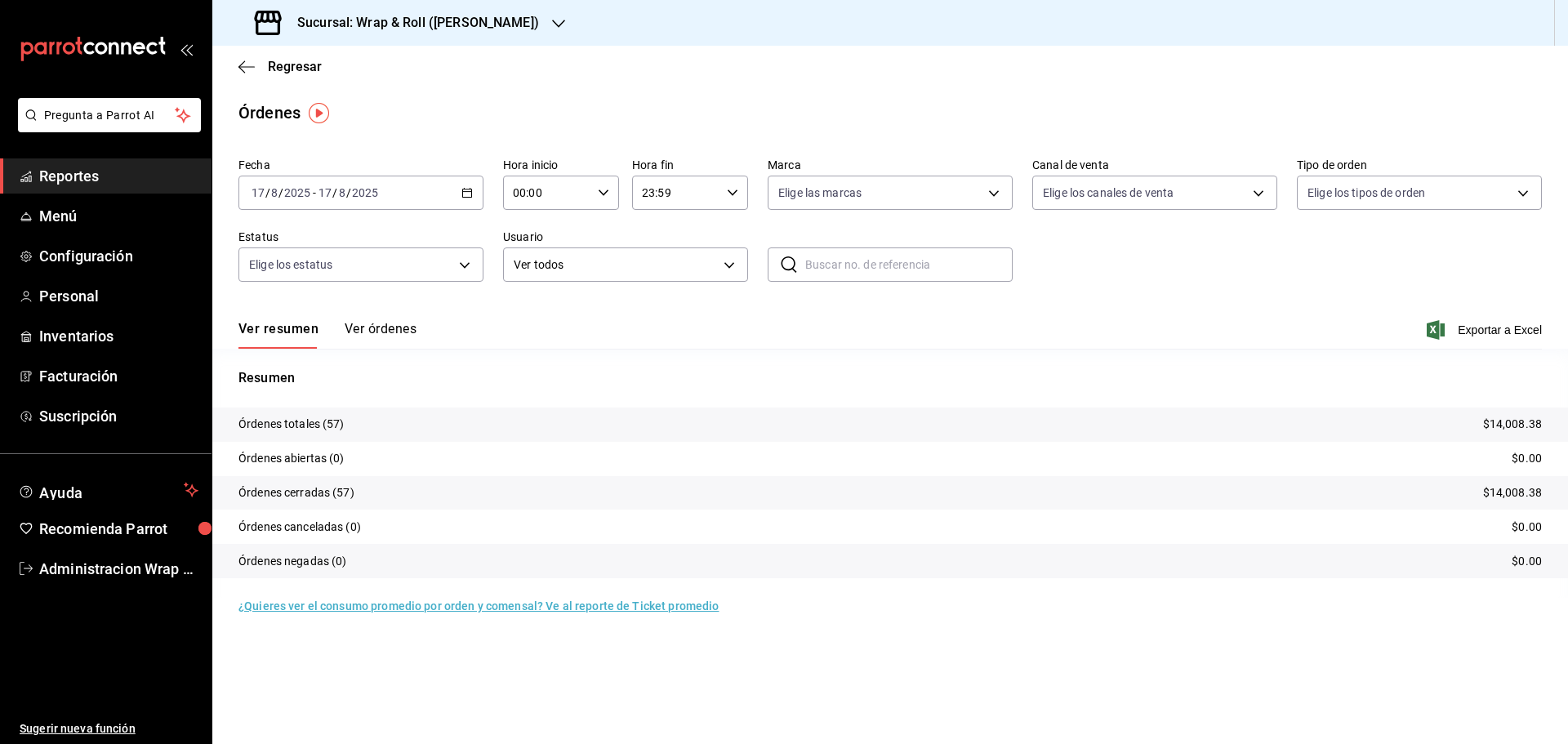
click at [528, 16] on div "Sucursal: Wrap & Roll (Benito Juarez)" at bounding box center [398, 22] width 346 height 46
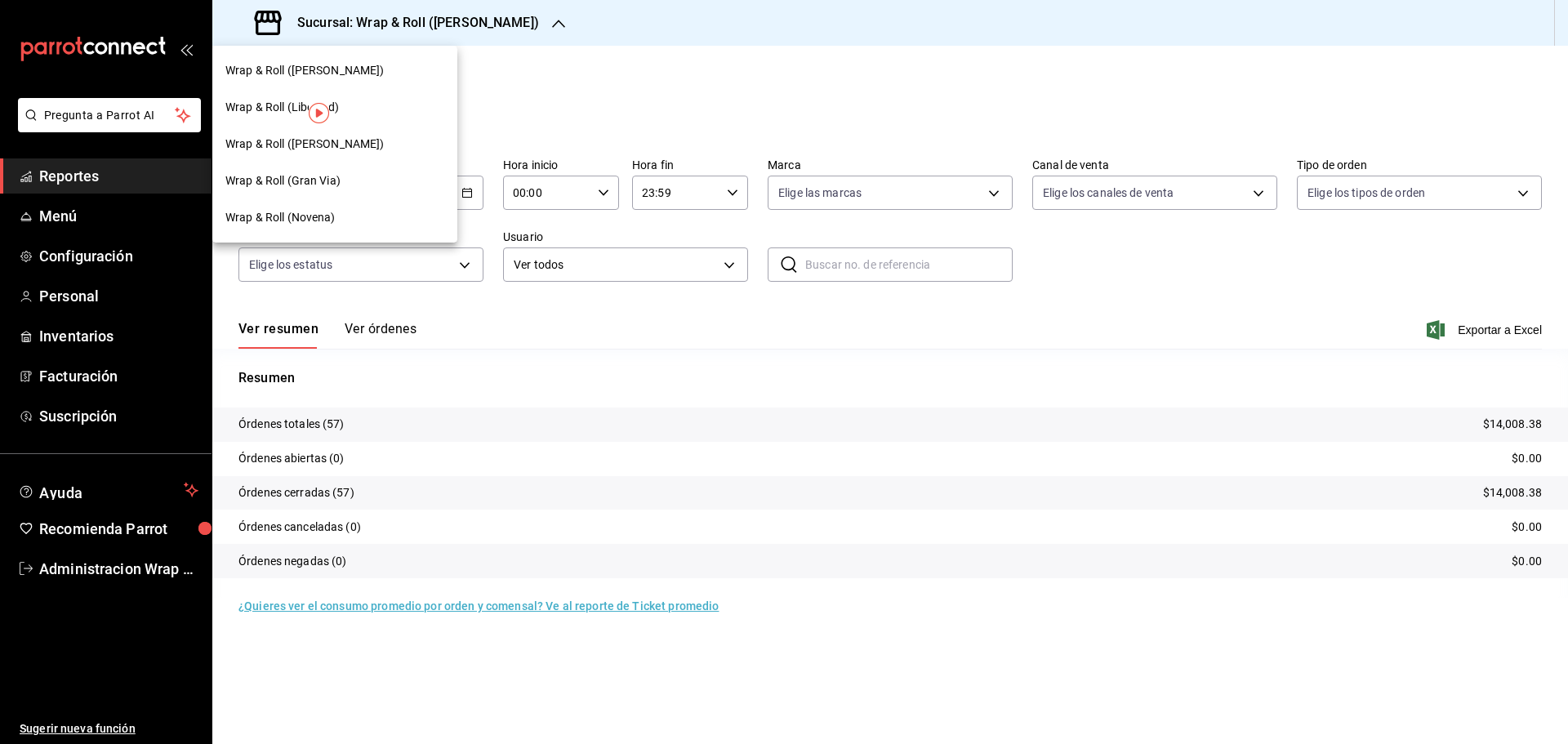
click at [319, 178] on span "Wrap & Roll (Gran Via)" at bounding box center [283, 180] width 115 height 17
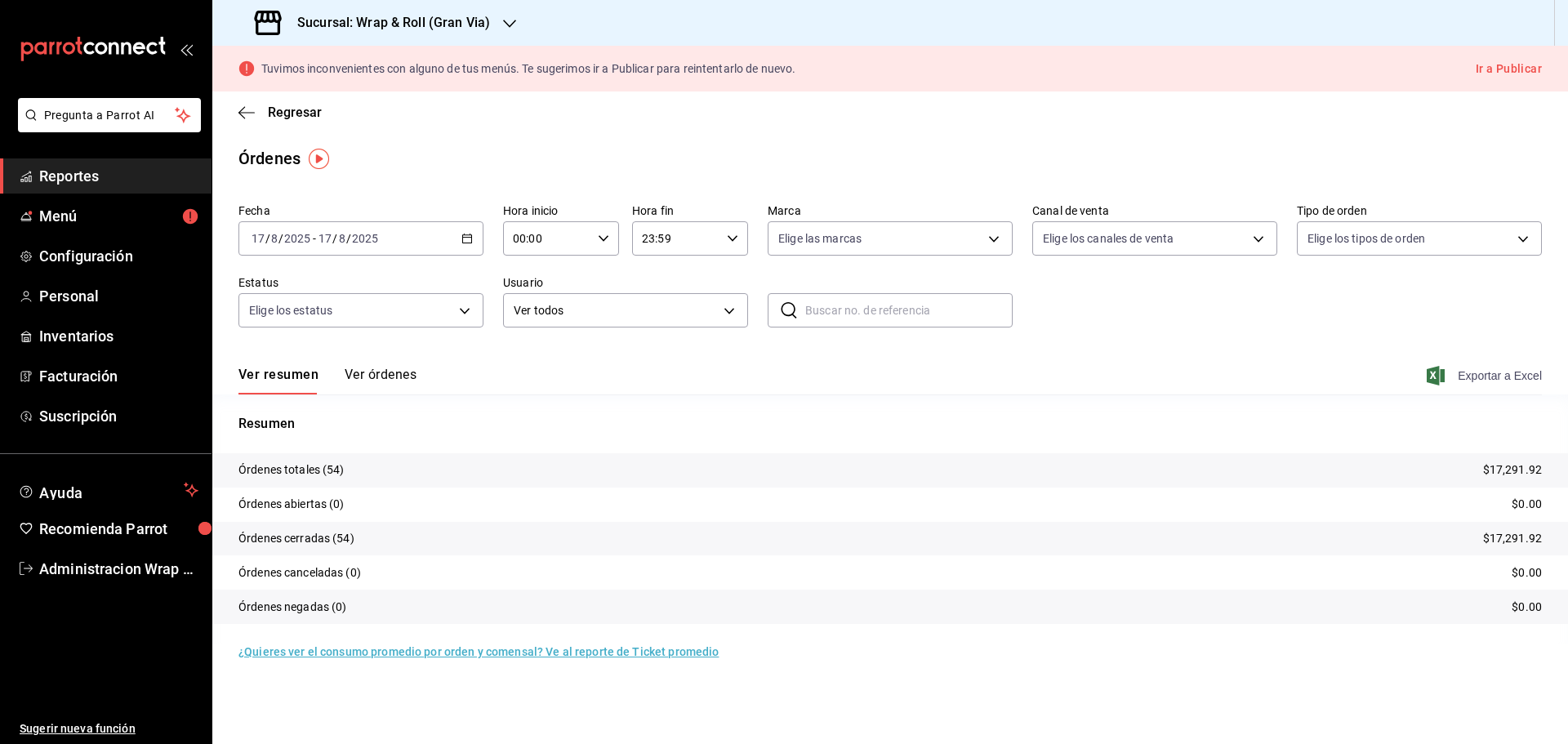
click at [1522, 379] on span "Exportar a Excel" at bounding box center [1485, 376] width 112 height 20
click at [495, 15] on div "Sucursal: Wrap & Roll (Gran Via)" at bounding box center [374, 22] width 297 height 46
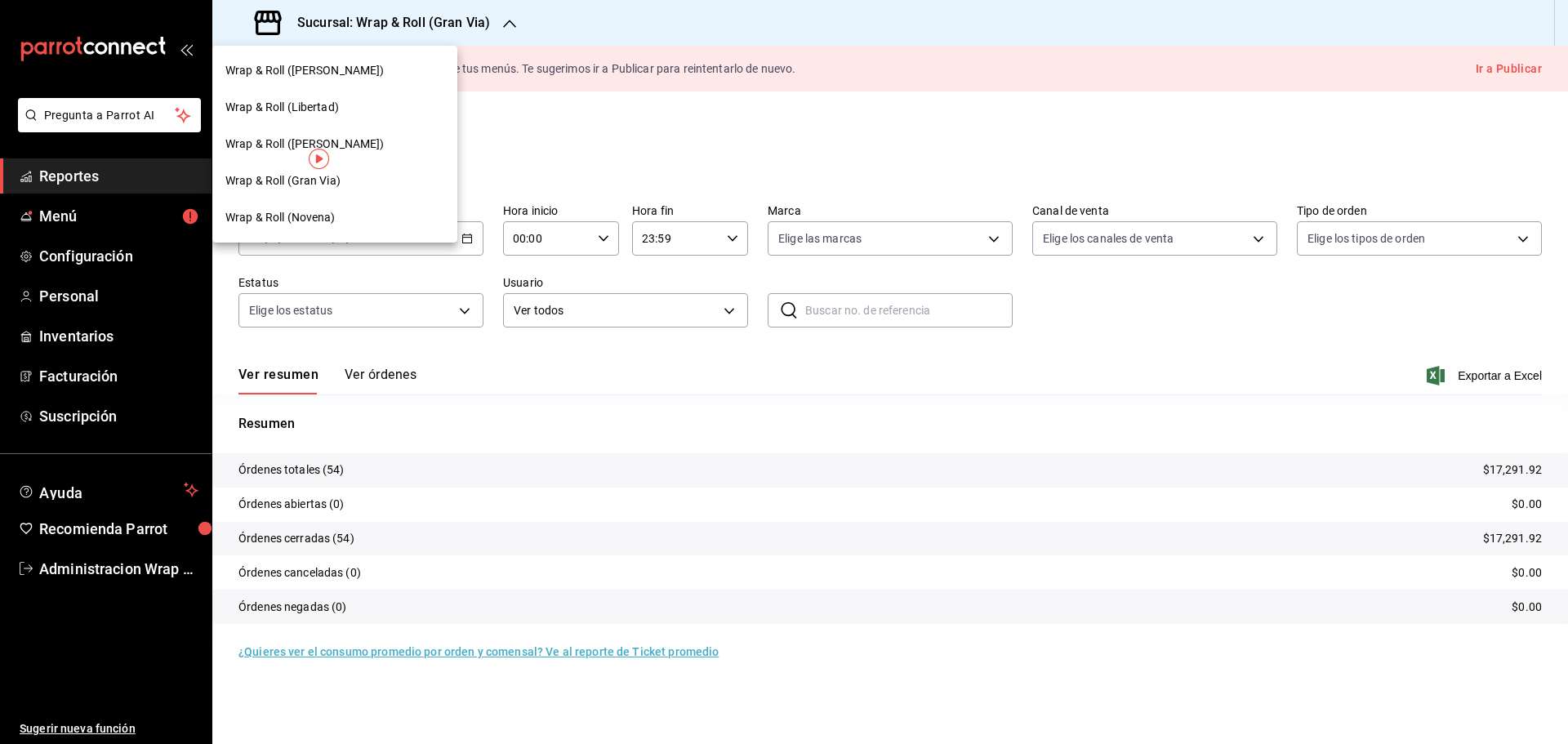
click at [312, 57] on div "Wrap & Roll (Justo Sierra)" at bounding box center [335, 71] width 245 height 37
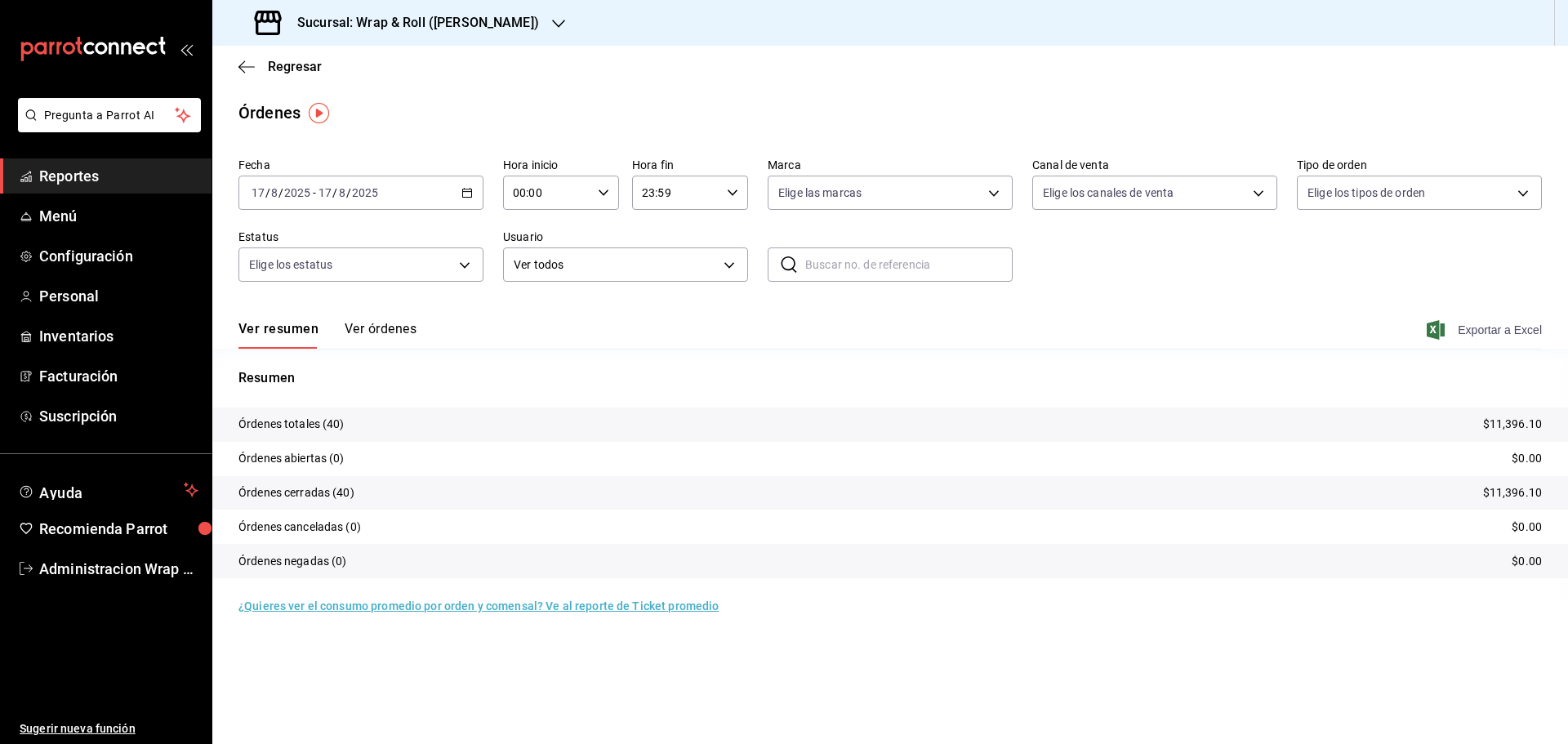
click at [1524, 330] on span "Exportar a Excel" at bounding box center [1485, 329] width 112 height 20
